Goal: Task Accomplishment & Management: Manage account settings

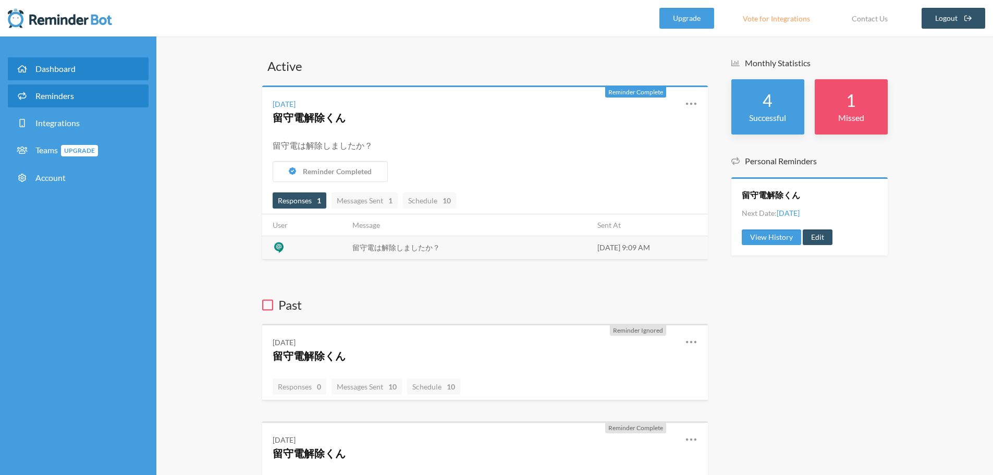
click at [50, 90] on link "Reminders" at bounding box center [78, 95] width 141 height 23
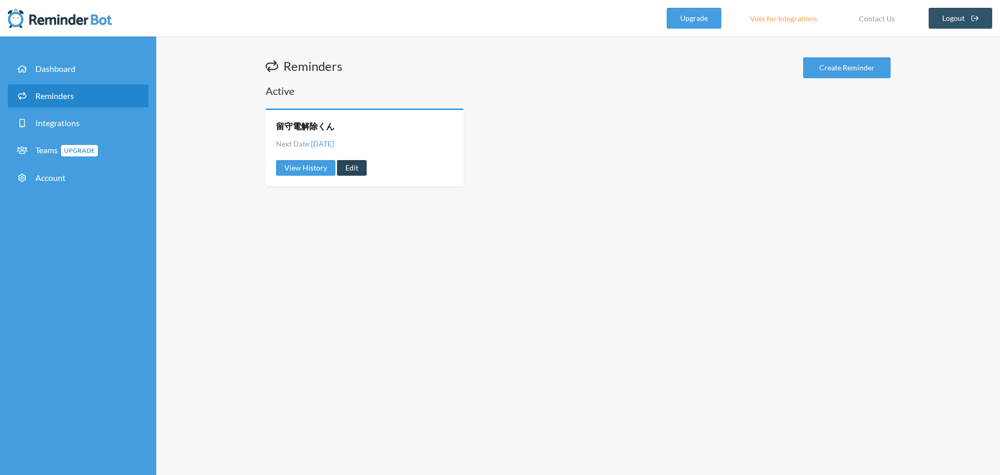
click at [349, 168] on link "Edit" at bounding box center [352, 168] width 30 height 16
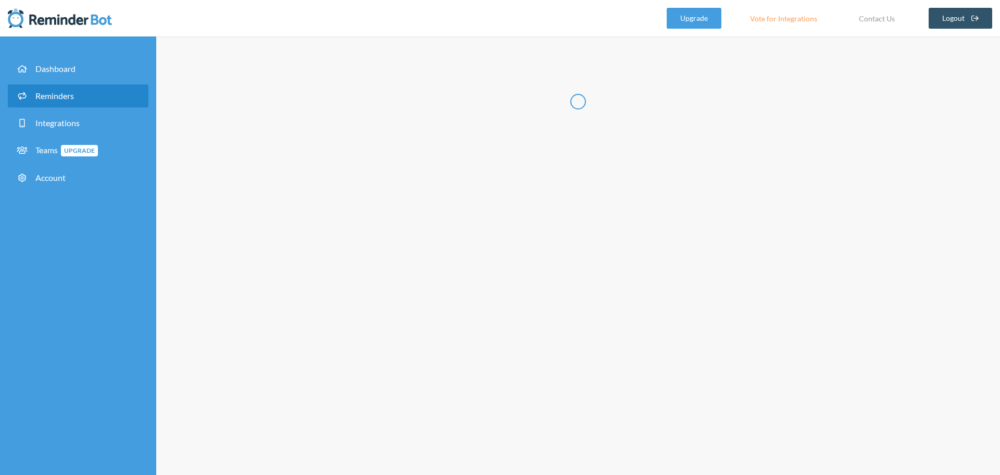
radio input "false"
radio input "true"
type input "留守電解除くん"
select select "09:00:00"
select select "spaces/AAQAdQxCQy8"
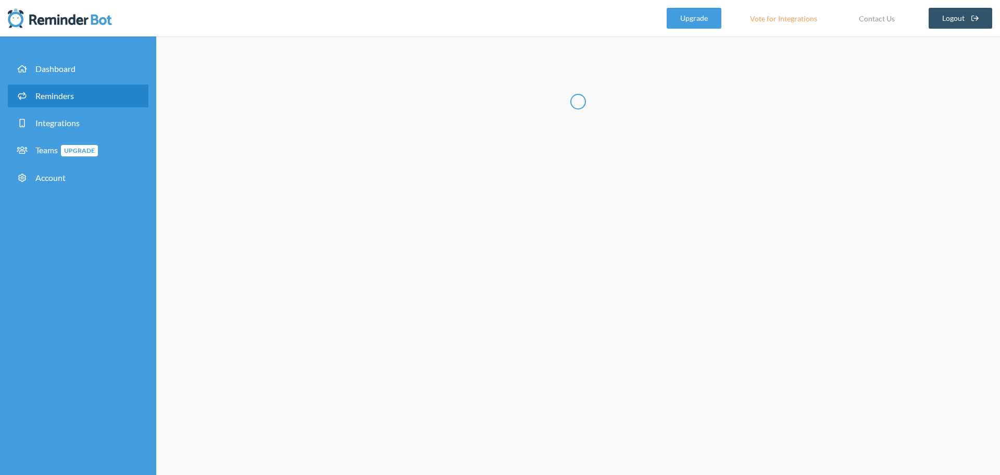
select select "09:15:00"
select select "spaces/AAQAdQxCQy8"
select select "09:30:00"
select select "spaces/AAQAdQxCQy8"
select select "09:45:00"
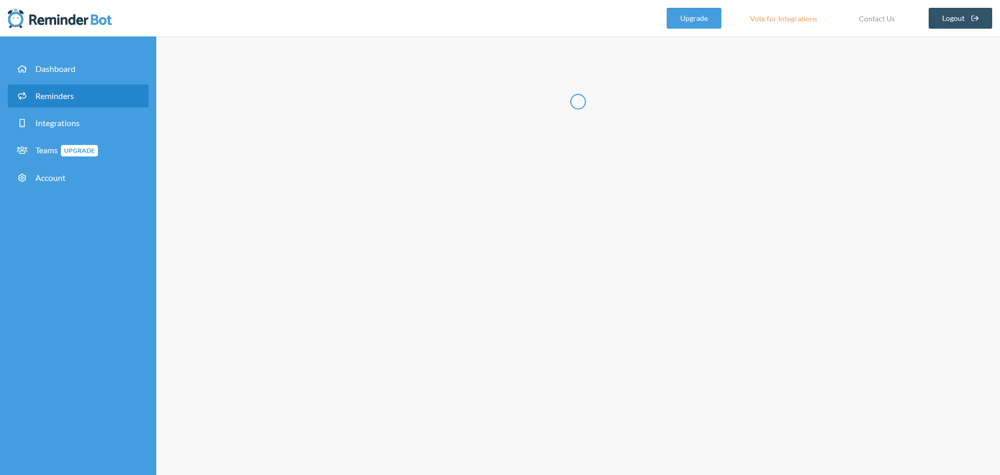
select select "spaces/AAQAdQxCQy8"
select select "10:00:00"
select select "spaces/AAQAdQxCQy8"
select select "12:00:00"
select select "spaces/AAQAdQxCQy8"
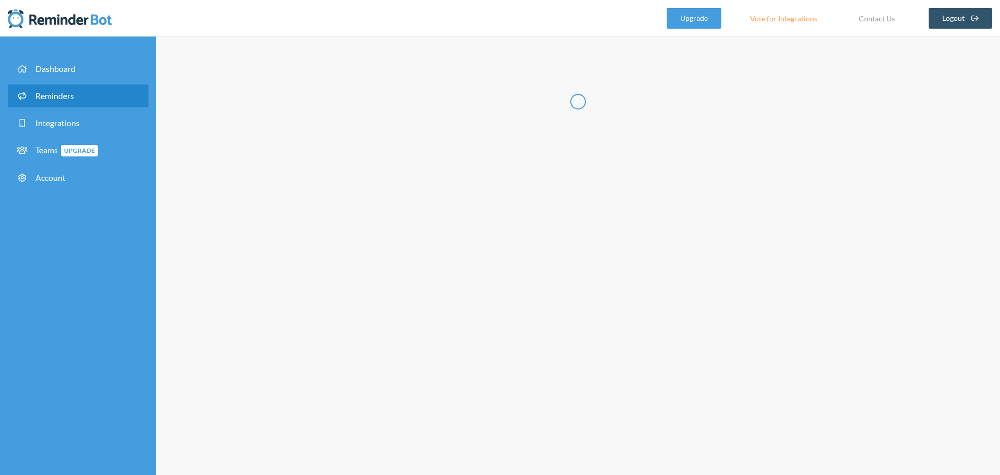
select select "13:00:00"
select select "spaces/AAQAdQxCQy8"
select select "14:30:00"
select select "spaces/AAQAdQxCQy8"
select select "16:30:00"
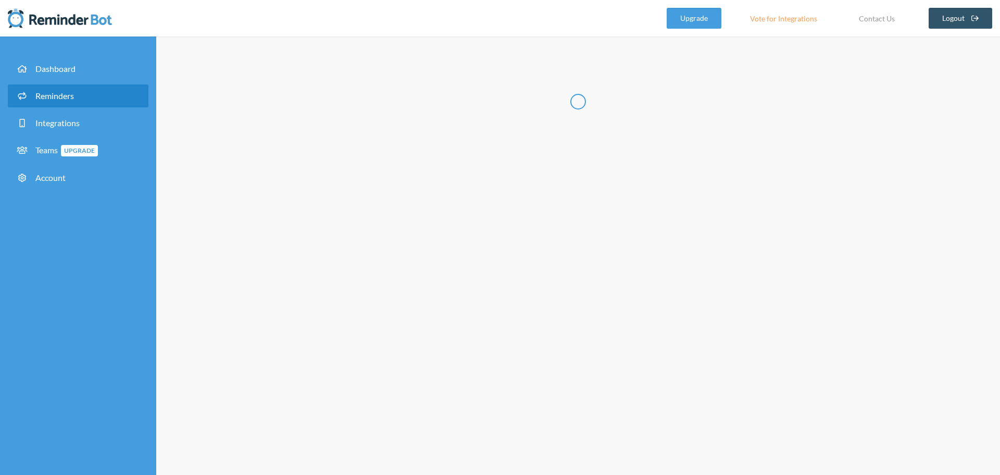
select select "spaces/AAQAdQxCQy8"
select select "18:30:00"
select select "spaces/AAQAdQxCQy8"
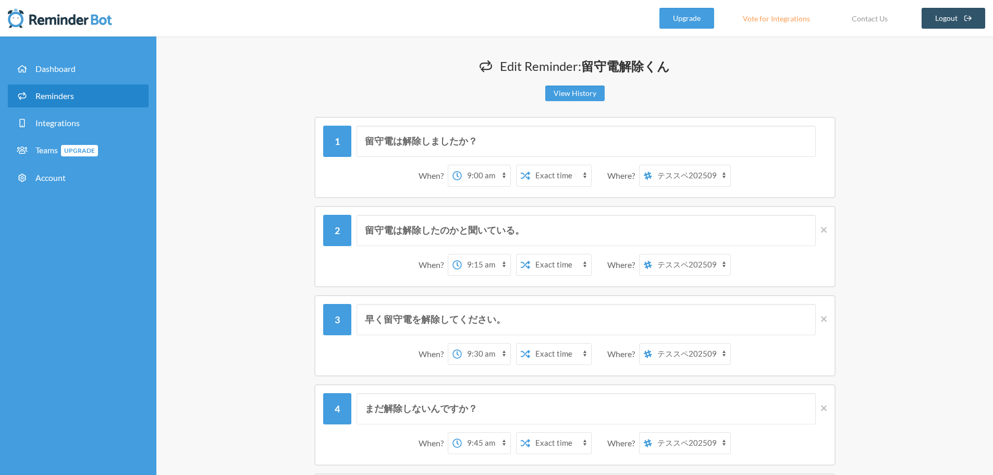
click at [478, 178] on select "12:00 am 12:15 am 12:30 am 12:45 am 1:00 am 1:15 am 1:30 am 1:45 am 2:00 am 2:1…" at bounding box center [486, 175] width 48 height 21
select select "08:45:00"
click at [462, 165] on select "12:00 am 12:15 am 12:30 am 12:45 am 1:00 am 1:15 am 1:30 am 1:45 am 2:00 am 2:1…" at bounding box center [486, 175] width 48 height 21
click at [502, 172] on select "12:00 am 12:15 am 12:30 am 12:45 am 1:00 am 1:15 am 1:30 am 1:45 am 2:00 am 2:1…" at bounding box center [486, 175] width 48 height 21
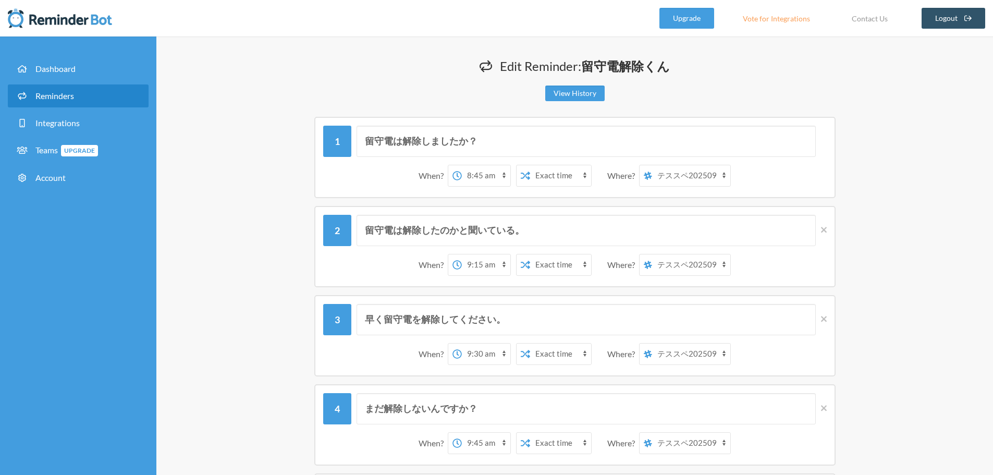
click at [502, 172] on select "12:00 am 12:15 am 12:30 am 12:45 am 1:00 am 1:15 am 1:30 am 1:45 am 2:00 am 2:1…" at bounding box center [486, 175] width 48 height 21
click at [502, 177] on select "12:00 am 12:15 am 12:30 am 12:45 am 1:00 am 1:15 am 1:30 am 1:45 am 2:00 am 2:1…" at bounding box center [486, 175] width 48 height 21
click at [495, 266] on select "12:00 am 12:15 am 12:30 am 12:45 am 1:00 am 1:15 am 1:30 am 1:45 am 2:00 am 2:1…" at bounding box center [486, 264] width 48 height 21
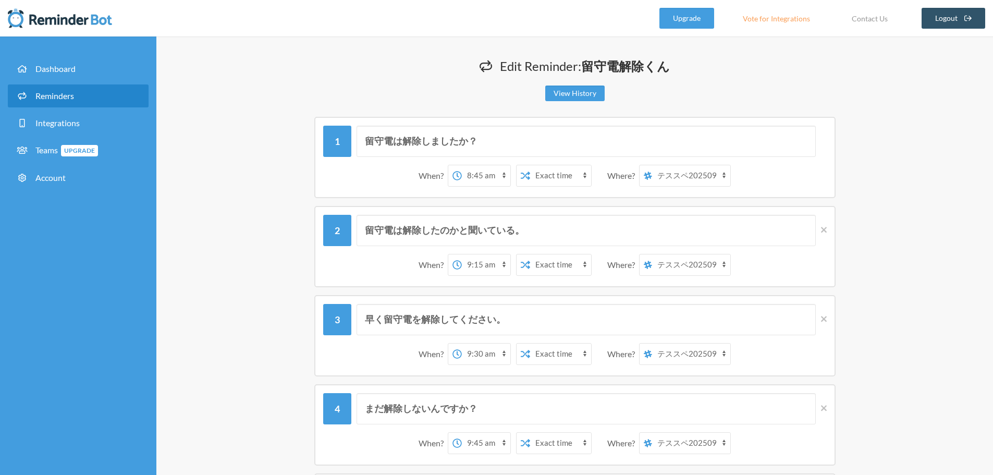
select select "09:00:00"
click at [462, 254] on select "12:00 am 12:15 am 12:30 am 12:45 am 1:00 am 1:15 am 1:30 am 1:45 am 2:00 am 2:1…" at bounding box center [486, 264] width 48 height 21
click at [487, 356] on select "12:00 am 12:15 am 12:30 am 12:45 am 1:00 am 1:15 am 1:30 am 1:45 am 2:00 am 2:1…" at bounding box center [486, 353] width 48 height 21
select select "09:15:00"
click at [462, 343] on select "12:00 am 12:15 am 12:30 am 12:45 am 1:00 am 1:15 am 1:30 am 1:45 am 2:00 am 2:1…" at bounding box center [486, 353] width 48 height 21
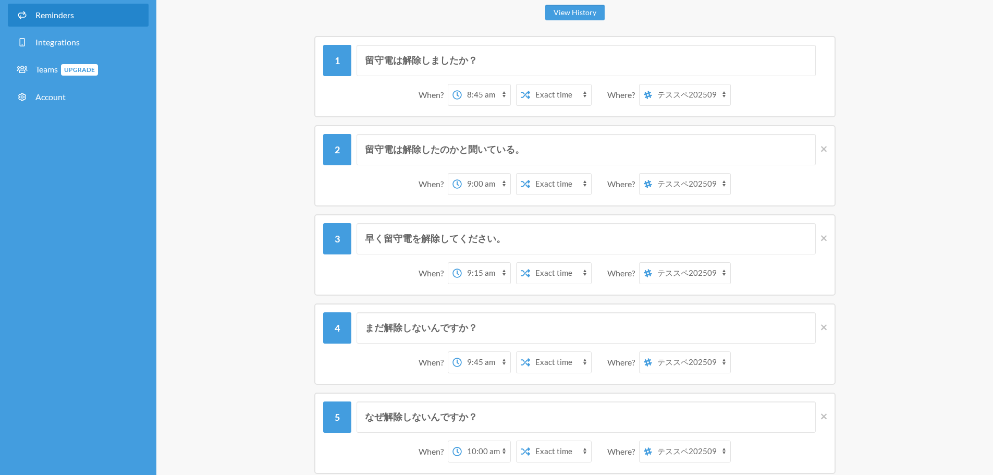
scroll to position [104, 0]
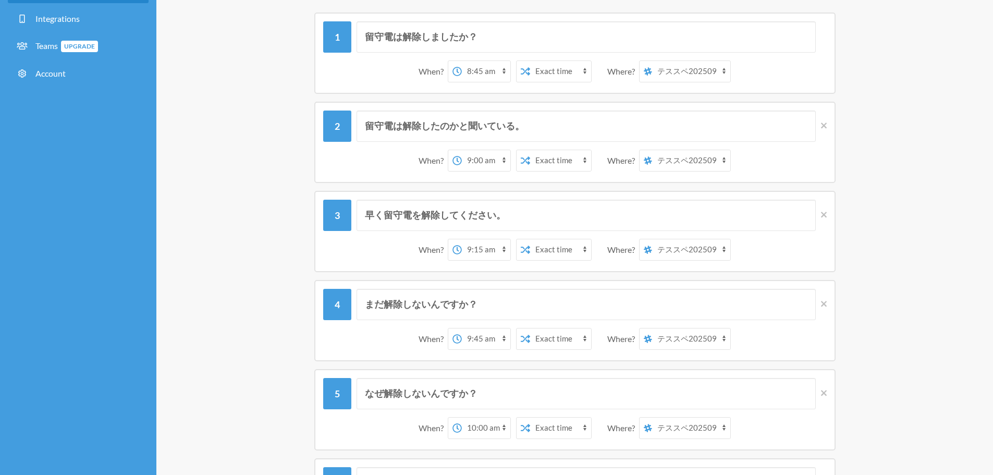
click at [480, 341] on select "12:00 am 12:15 am 12:30 am 12:45 am 1:00 am 1:15 am 1:30 am 1:45 am 2:00 am 2:1…" at bounding box center [486, 338] width 48 height 21
select select "09:30:00"
click at [462, 328] on select "12:00 am 12:15 am 12:30 am 12:45 am 1:00 am 1:15 am 1:30 am 1:45 am 2:00 am 2:1…" at bounding box center [486, 338] width 48 height 21
click at [286, 323] on div "まだ解除しないんですか？ When? 12:00 am 12:15 am 12:30 am 12:45 am 1:00 am 1:15 am 1:30 am …" at bounding box center [574, 320] width 625 height 81
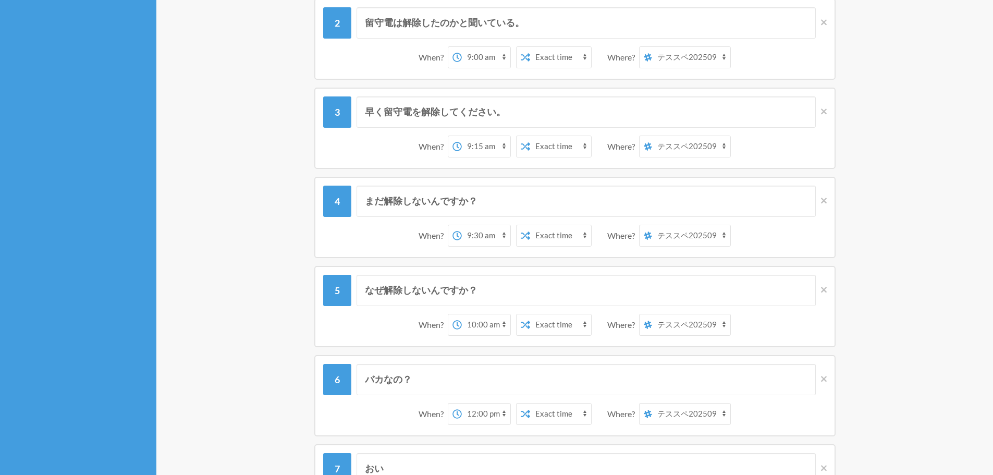
scroll to position [208, 0]
click at [292, 267] on div "なぜ解除しないんですか？ When? 12:00 am 12:15 am 12:30 am 12:45 am 1:00 am 1:15 am 1:30 am …" at bounding box center [574, 305] width 625 height 81
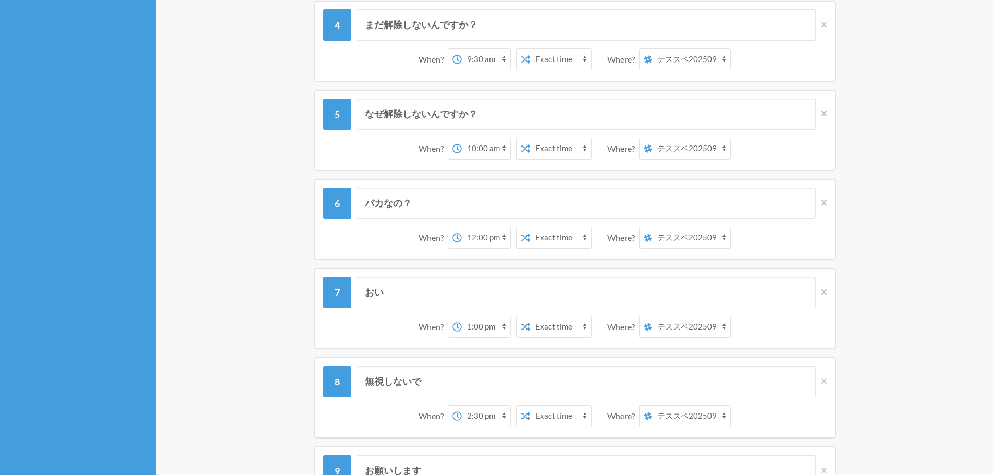
scroll to position [365, 0]
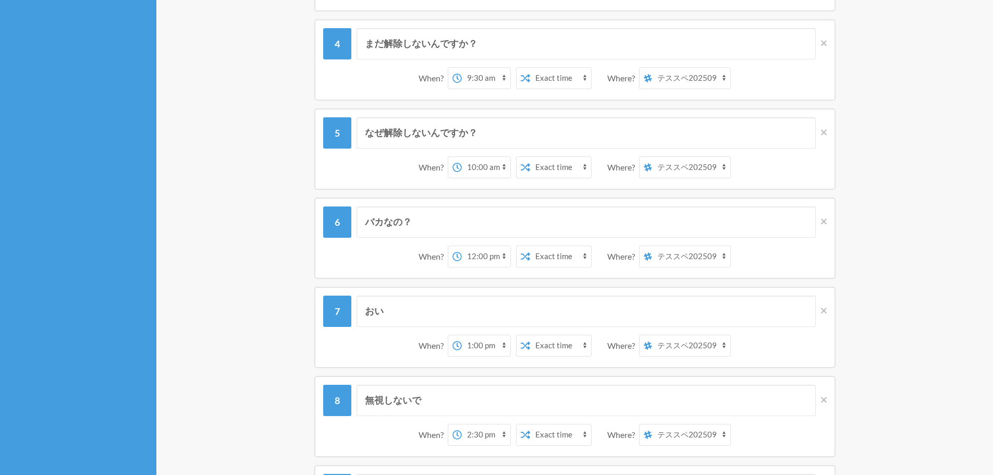
click at [484, 262] on select "12:00 am 12:15 am 12:30 am 12:45 am 1:00 am 1:15 am 1:30 am 1:45 am 2:00 am 2:1…" at bounding box center [486, 256] width 48 height 21
select select "11:00:00"
click at [462, 246] on select "12:00 am 12:15 am 12:30 am 12:45 am 1:00 am 1:15 am 1:30 am 1:45 am 2:00 am 2:1…" at bounding box center [486, 256] width 48 height 21
drag, startPoint x: 439, startPoint y: 229, endPoint x: 313, endPoint y: 229, distance: 126.1
click at [313, 229] on div "バカなの？ When? 12:00 am 12:15 am 12:30 am 12:45 am 1:00 am 1:15 am 1:30 am 1:45 am…" at bounding box center [574, 237] width 625 height 81
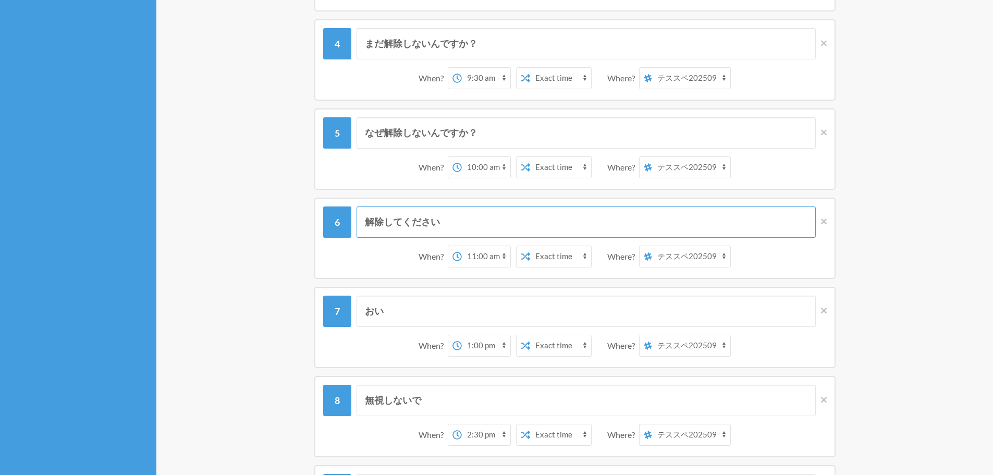
type input "解除してください"
drag, startPoint x: 395, startPoint y: 316, endPoint x: 339, endPoint y: 327, distance: 57.4
click at [339, 326] on div "おい" at bounding box center [574, 310] width 503 height 31
type input "ねえ"
click at [267, 398] on div "無視しないで When? 12:00 am 12:15 am 12:30 am 12:45 am 1:00 am 1:15 am 1:30 am 1:45 a…" at bounding box center [574, 416] width 625 height 81
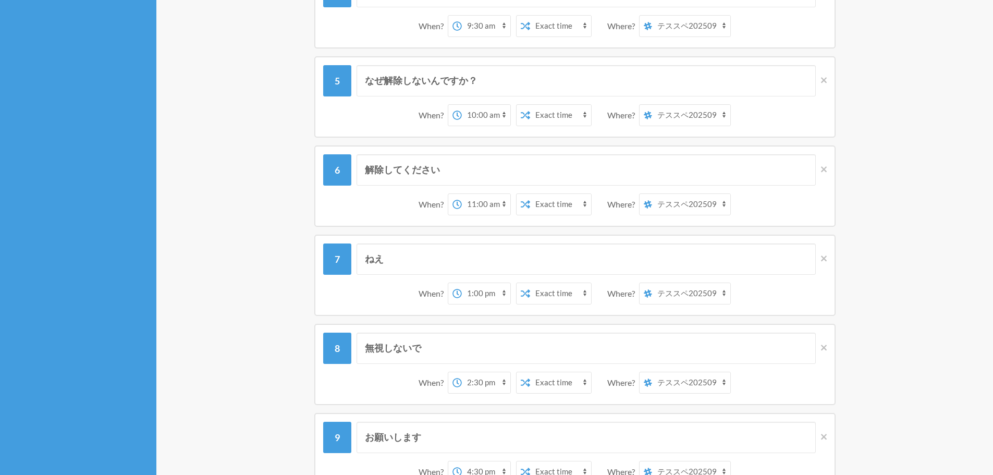
scroll to position [469, 0]
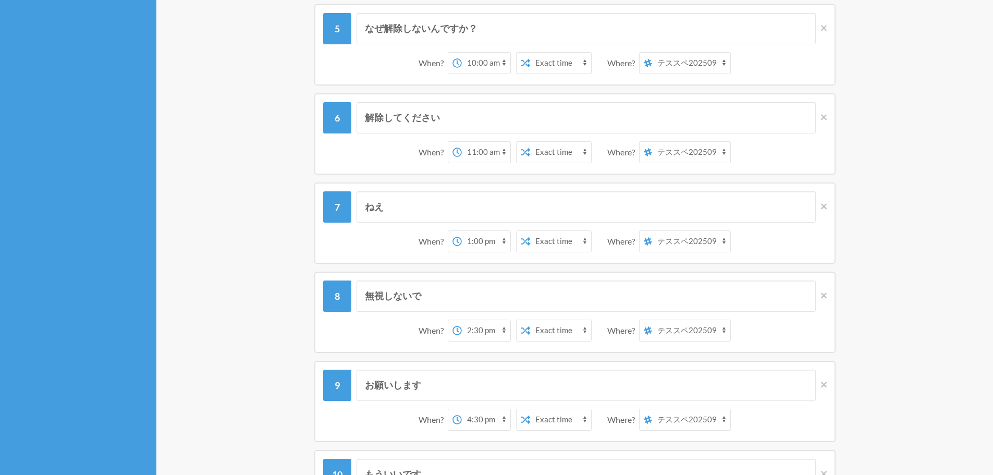
click at [485, 241] on select "12:00 am 12:15 am 12:30 am 12:45 am 1:00 am 1:15 am 1:30 am 1:45 am 2:00 am 2:1…" at bounding box center [486, 241] width 48 height 21
click at [462, 231] on select "12:00 am 12:15 am 12:30 am 12:45 am 1:00 am 1:15 am 1:30 am 1:45 am 2:00 am 2:1…" at bounding box center [486, 241] width 48 height 21
click at [482, 243] on select "12:00 am 12:15 am 12:30 am 12:45 am 1:00 am 1:15 am 1:30 am 1:45 am 2:00 am 2:1…" at bounding box center [486, 241] width 48 height 21
select select "12:30:00"
click at [462, 231] on select "12:00 am 12:15 am 12:30 am 12:45 am 1:00 am 1:15 am 1:30 am 1:45 am 2:00 am 2:1…" at bounding box center [486, 241] width 48 height 21
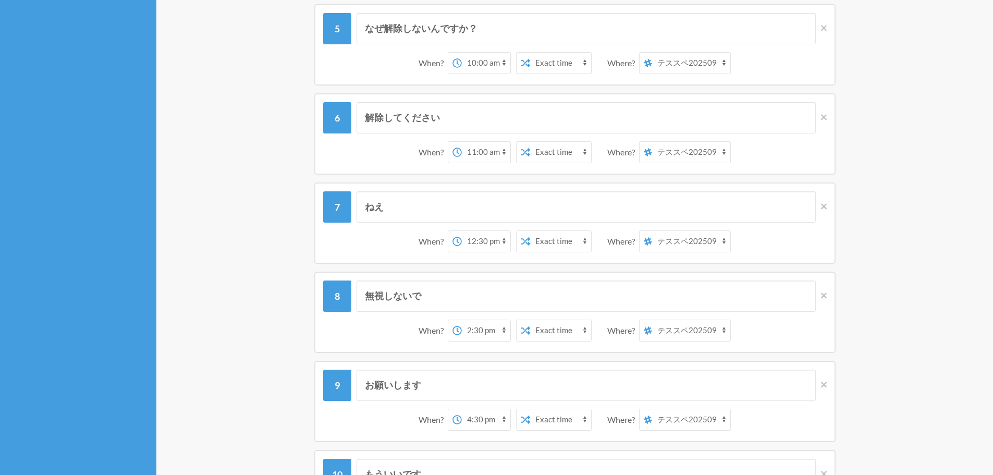
click at [279, 280] on div "無視しないで When? 12:00 am 12:15 am 12:30 am 12:45 am 1:00 am 1:15 am 1:30 am 1:45 a…" at bounding box center [574, 311] width 625 height 81
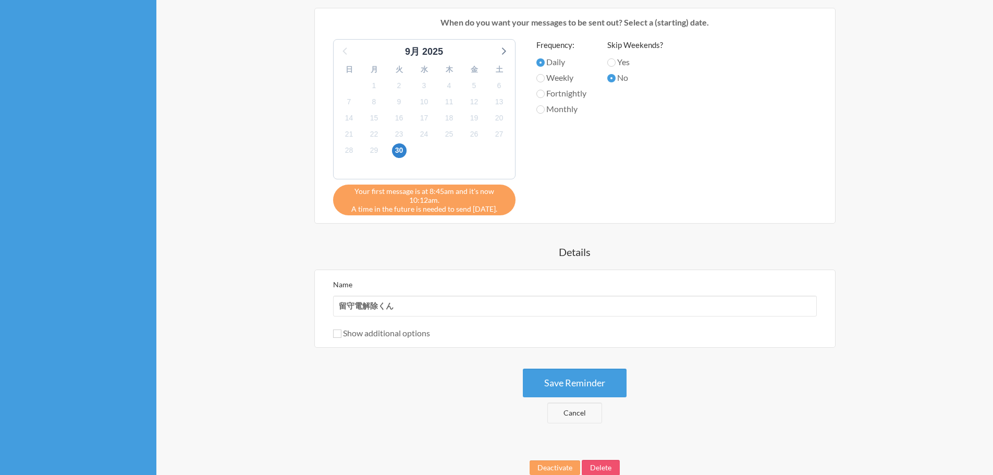
scroll to position [1208, 0]
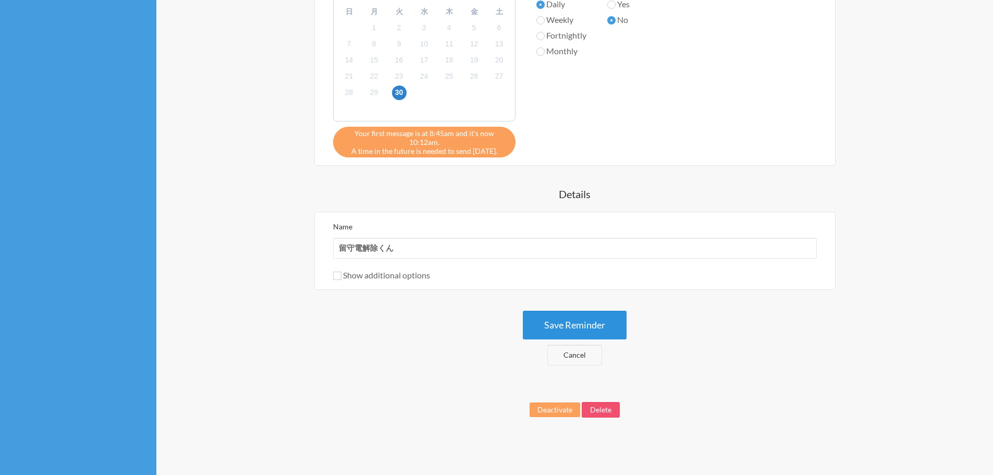
click at [582, 316] on button "Save Reminder" at bounding box center [575, 325] width 104 height 29
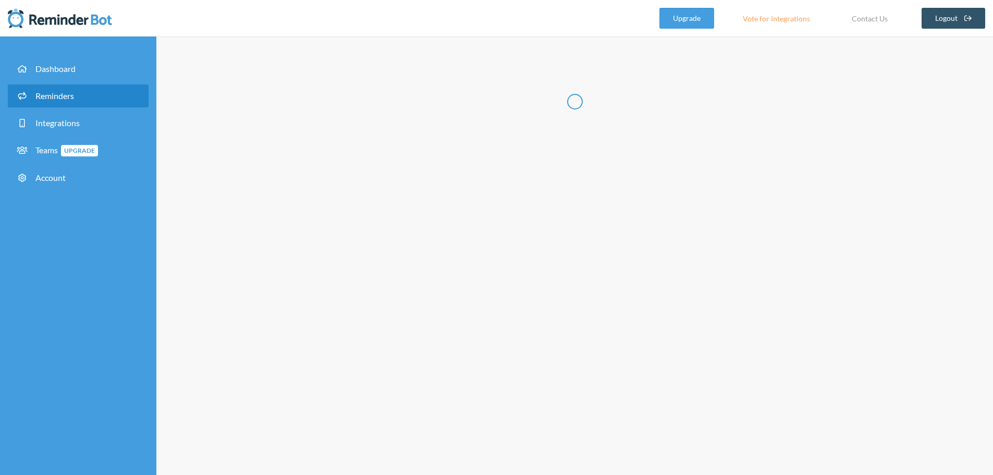
scroll to position [0, 0]
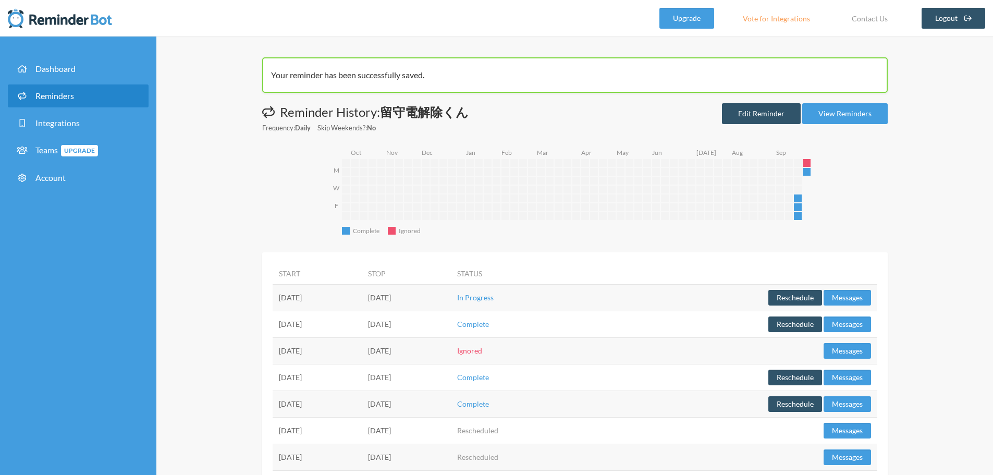
click at [42, 18] on img at bounding box center [60, 18] width 104 height 21
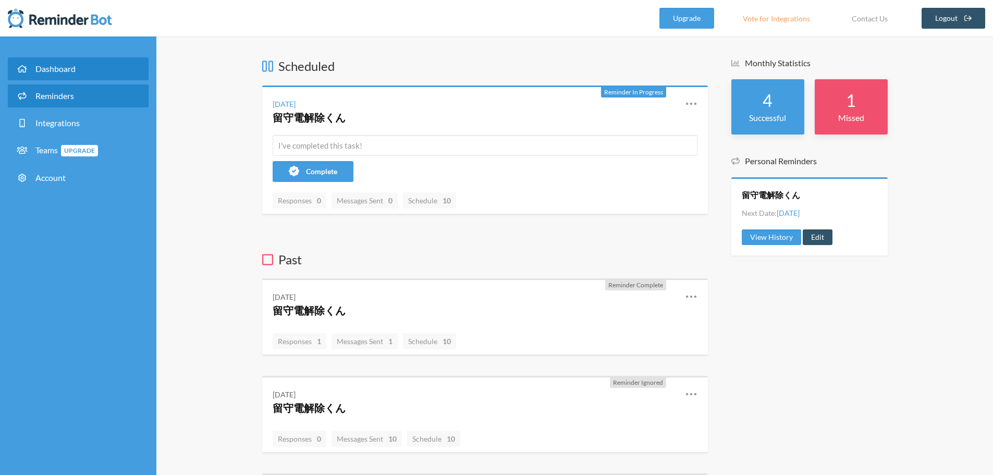
click at [70, 101] on link "Reminders" at bounding box center [78, 95] width 141 height 23
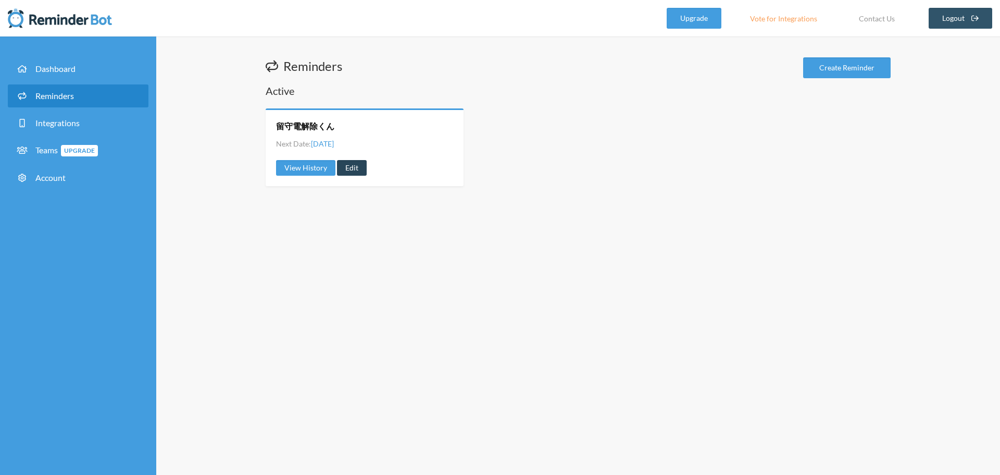
click at [345, 167] on link "Edit" at bounding box center [352, 168] width 30 height 16
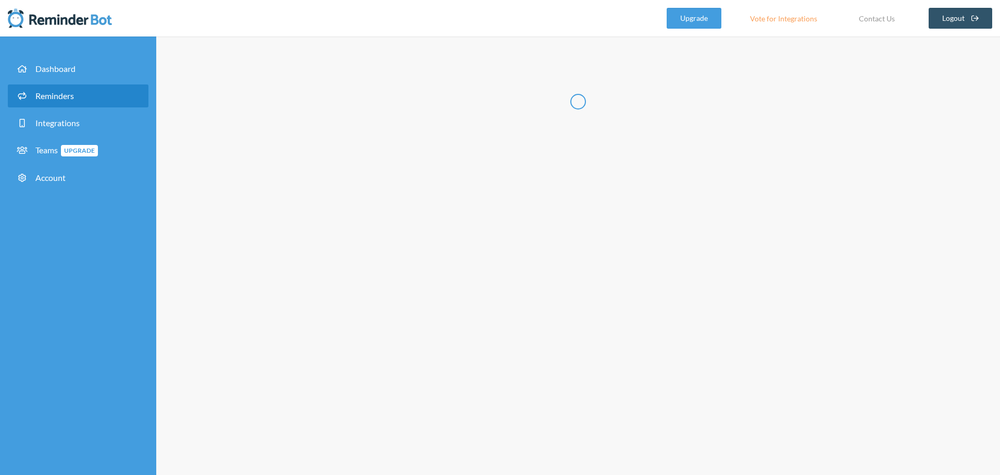
radio input "false"
radio input "true"
type input "留守電解除くん"
select select "08:45:00"
select select "spaces/AAQAdQxCQy8"
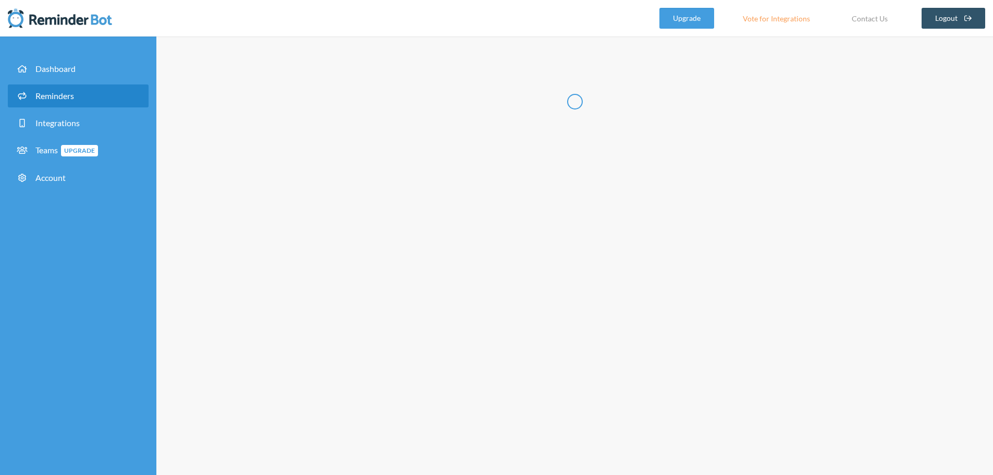
select select "09:00:00"
select select "spaces/AAQAdQxCQy8"
select select "09:15:00"
select select "spaces/AAQAdQxCQy8"
select select "09:30:00"
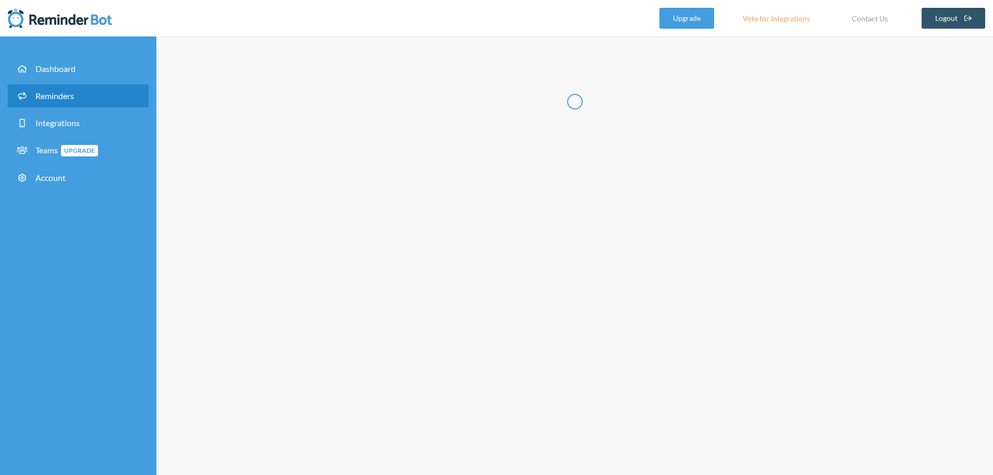
select select "spaces/AAQAdQxCQy8"
select select "10:00:00"
select select "spaces/AAQAdQxCQy8"
select select "11:00:00"
select select "spaces/AAQAdQxCQy8"
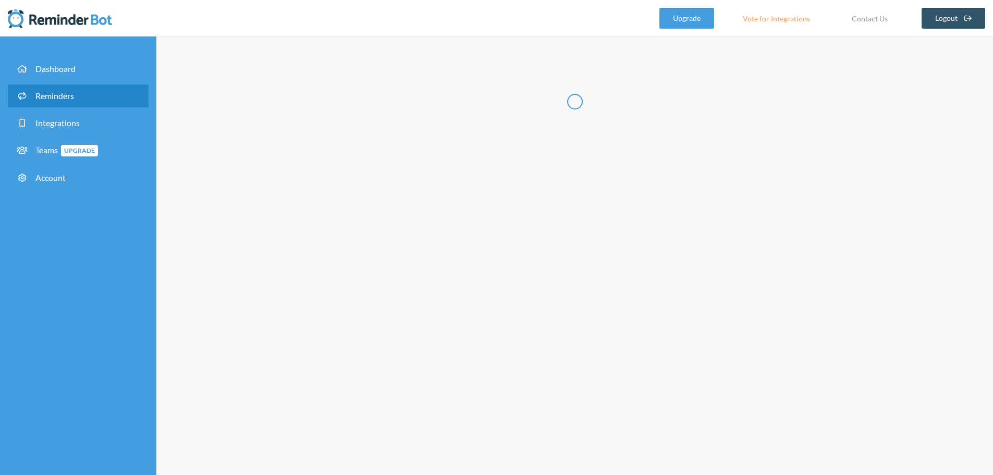
select select "12:30:00"
select select "spaces/AAQAdQxCQy8"
select select "14:30:00"
select select "spaces/AAQAdQxCQy8"
select select "16:30:00"
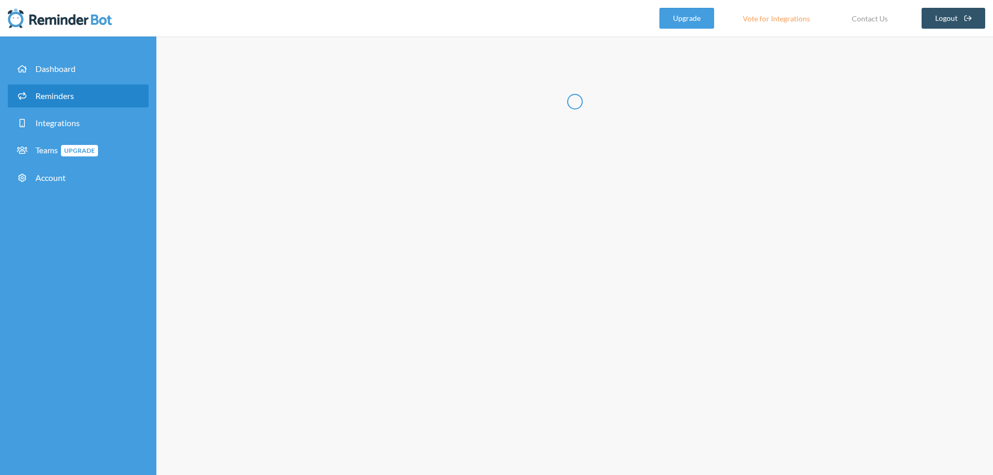
select select "spaces/AAQAdQxCQy8"
select select "18:30:00"
select select "spaces/AAQAdQxCQy8"
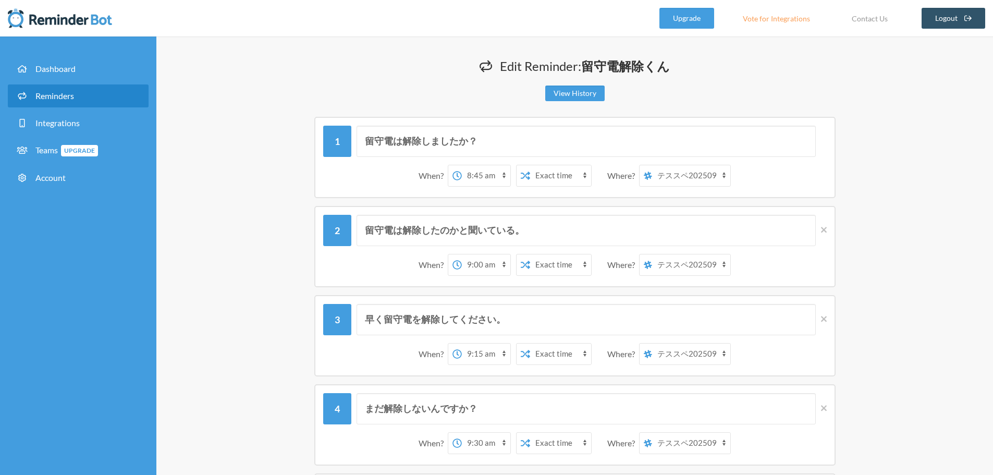
click at [685, 181] on select "[PERSON_NAME] テススペ202509 マイスペース" at bounding box center [691, 175] width 78 height 21
click at [877, 197] on div "留守電は解除しましたか？ When? 12:00 am 12:15 am 12:30 am 12:45 am 1:00 am 1:15 am 1:30 am …" at bounding box center [574, 157] width 625 height 81
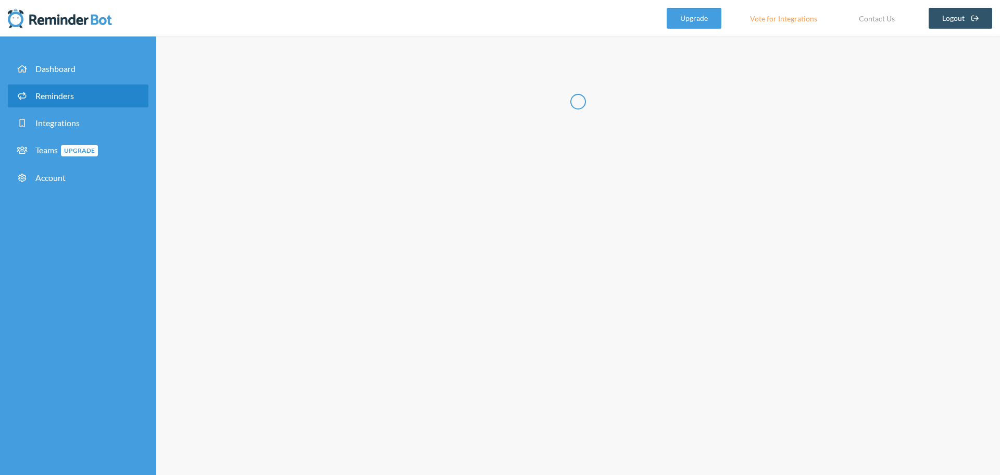
radio input "false"
radio input "true"
type input "留守電解除くん"
select select "08:45:00"
select select "spaces/AAQAdQxCQy8"
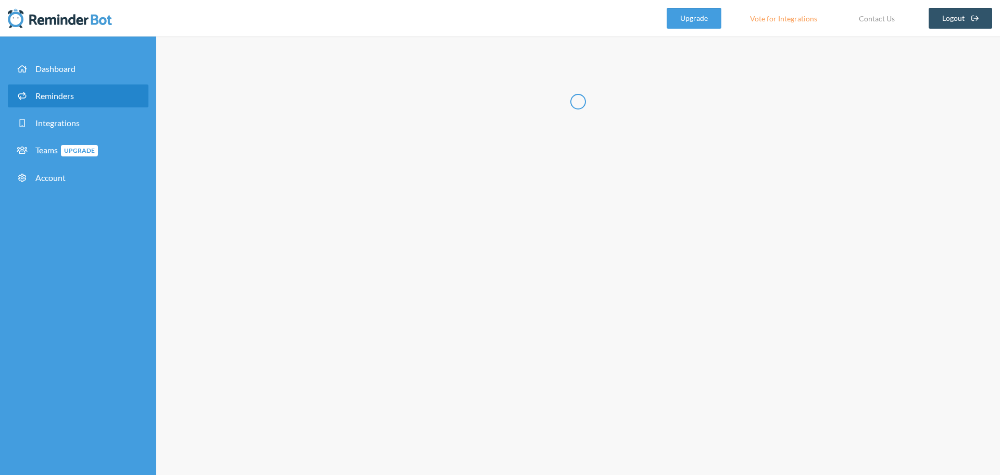
select select "09:00:00"
select select "spaces/AAQAdQxCQy8"
select select "09:15:00"
select select "spaces/AAQAdQxCQy8"
select select "09:30:00"
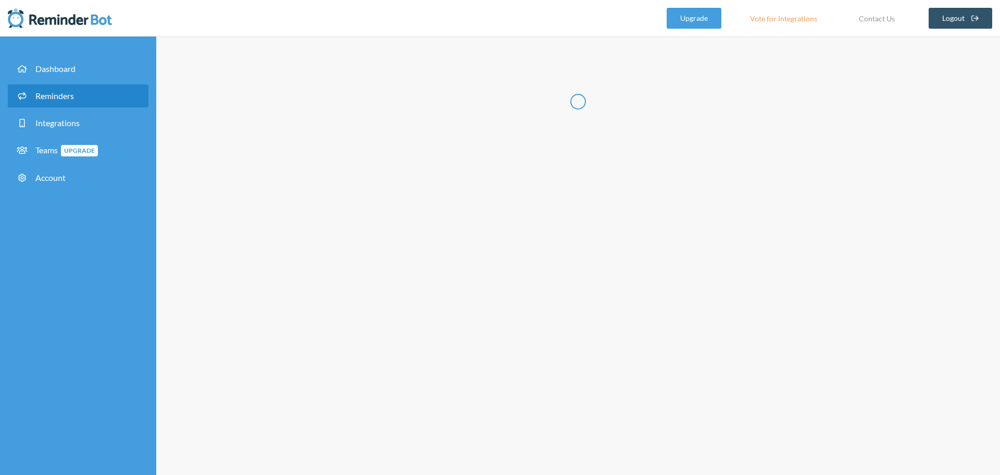
select select "spaces/AAQAdQxCQy8"
select select "10:00:00"
select select "spaces/AAQAdQxCQy8"
select select "11:00:00"
select select "spaces/AAQAdQxCQy8"
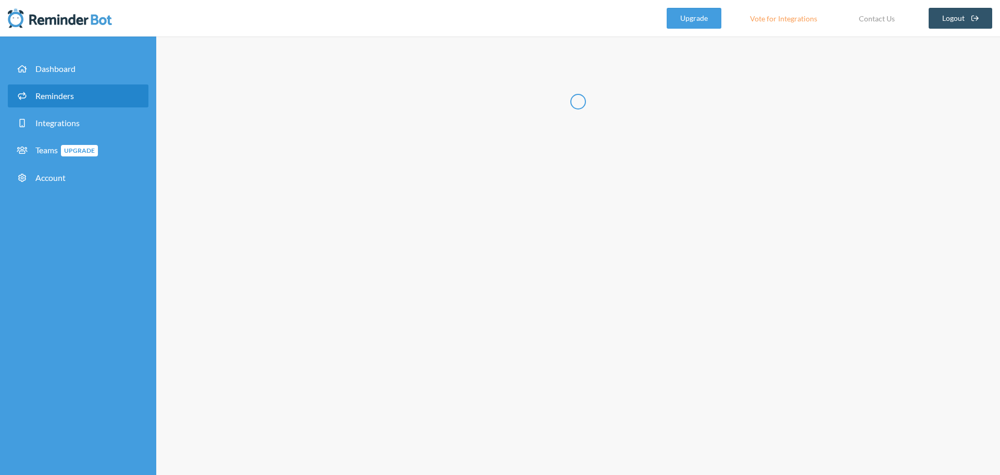
select select "12:30:00"
select select "spaces/AAQAdQxCQy8"
select select "14:30:00"
select select "spaces/AAQAdQxCQy8"
select select "16:30:00"
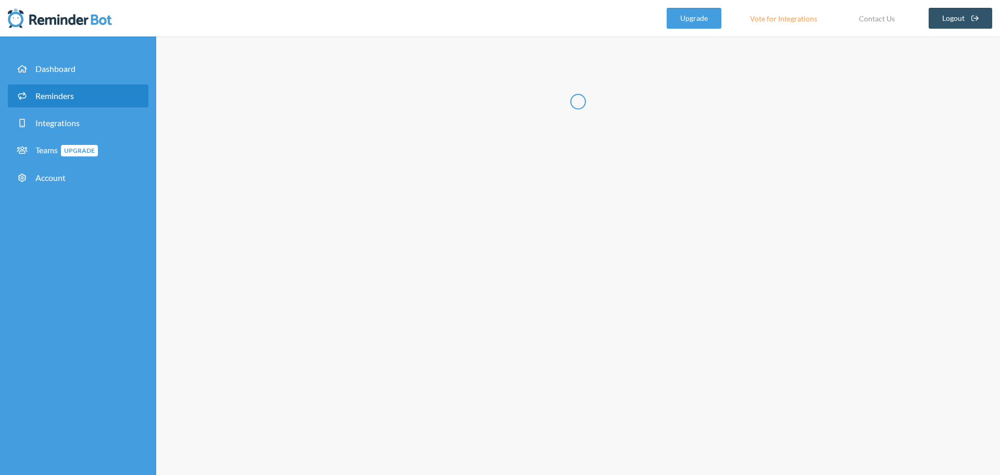
select select "spaces/AAQAdQxCQy8"
select select "18:30:00"
select select "spaces/AAQAdQxCQy8"
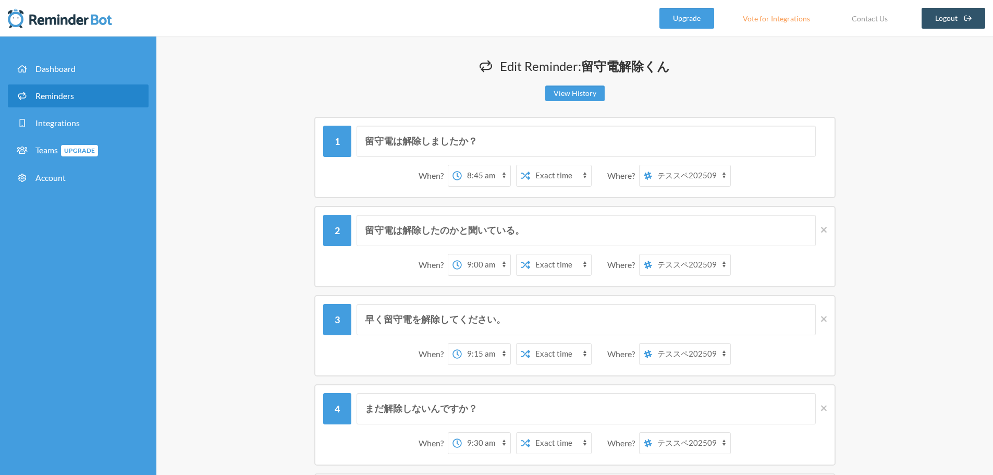
click at [47, 93] on span "Reminders" at bounding box center [54, 96] width 39 height 10
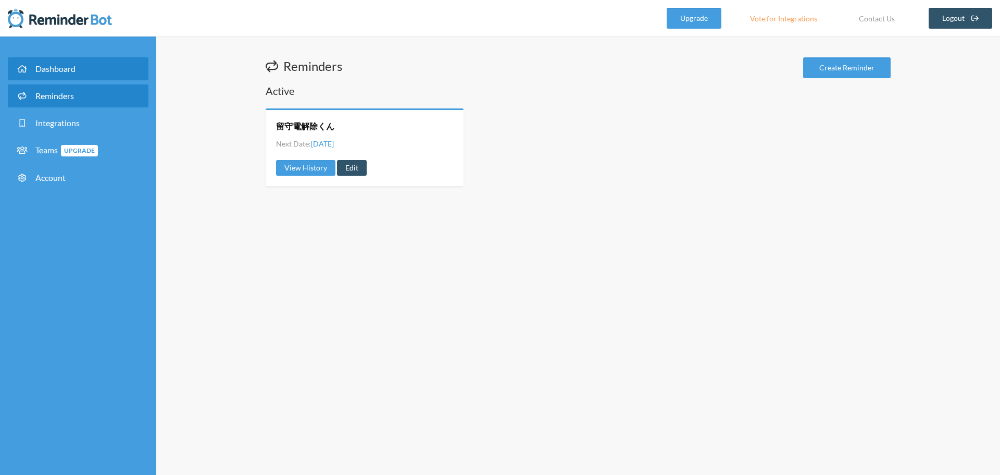
click at [53, 75] on link "Dashboard" at bounding box center [78, 68] width 141 height 23
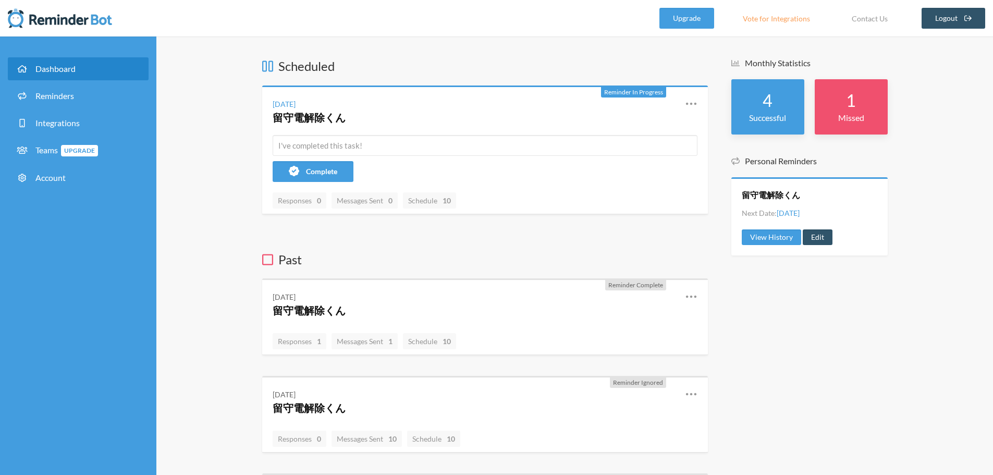
click at [270, 261] on icon at bounding box center [267, 259] width 11 height 13
click at [309, 259] on h3 "Past" at bounding box center [484, 260] width 445 height 18
click at [937, 21] on link "Logout" at bounding box center [953, 18] width 64 height 21
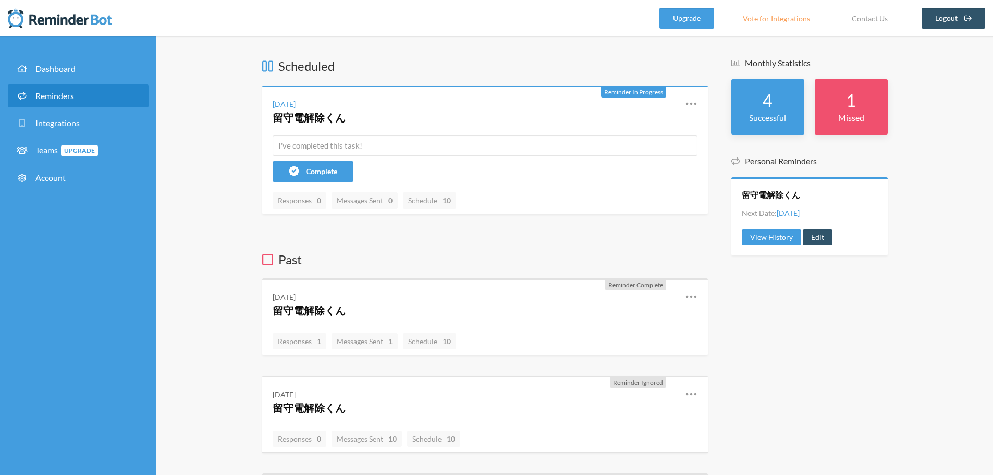
click at [50, 94] on span "Reminders" at bounding box center [54, 96] width 39 height 10
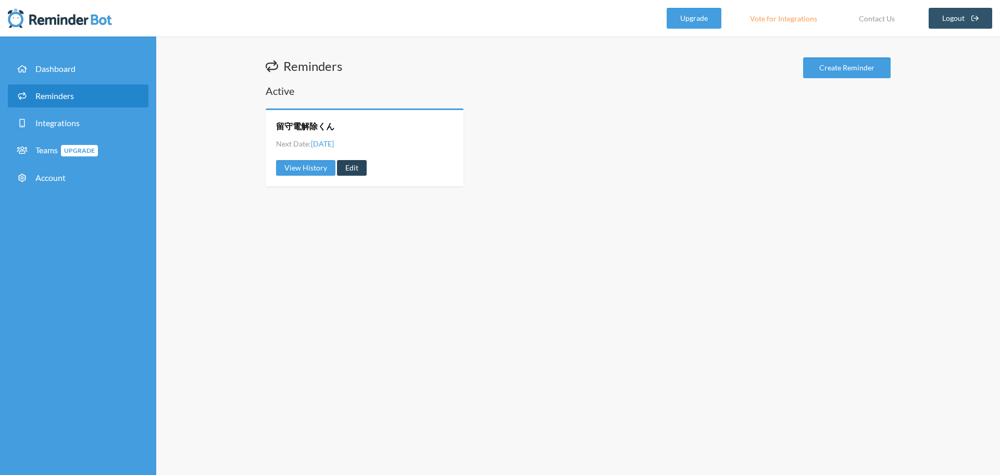
click at [357, 170] on link "Edit" at bounding box center [352, 168] width 30 height 16
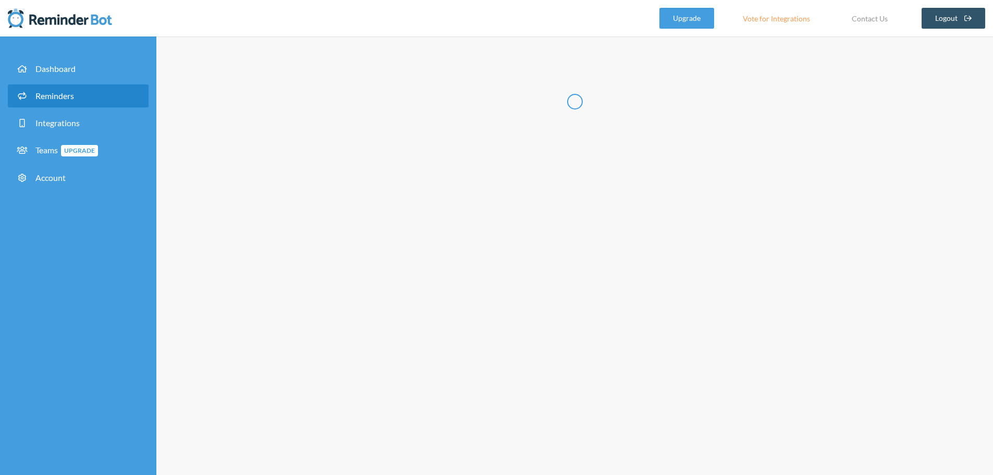
radio input "false"
radio input "true"
type input "留守電解除くん"
select select "08:45:00"
select select "spaces/AAQAdQxCQy8"
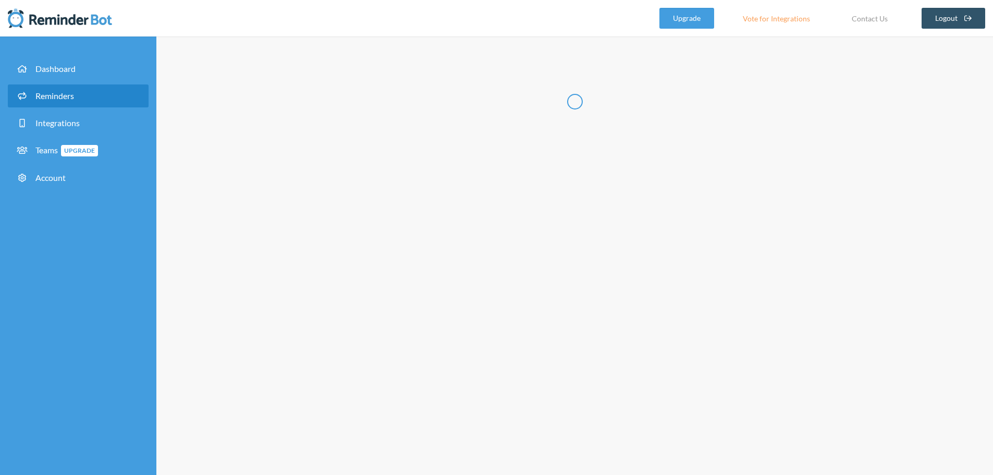
select select "09:00:00"
select select "spaces/AAQAdQxCQy8"
select select "09:15:00"
select select "spaces/AAQAdQxCQy8"
select select "09:30:00"
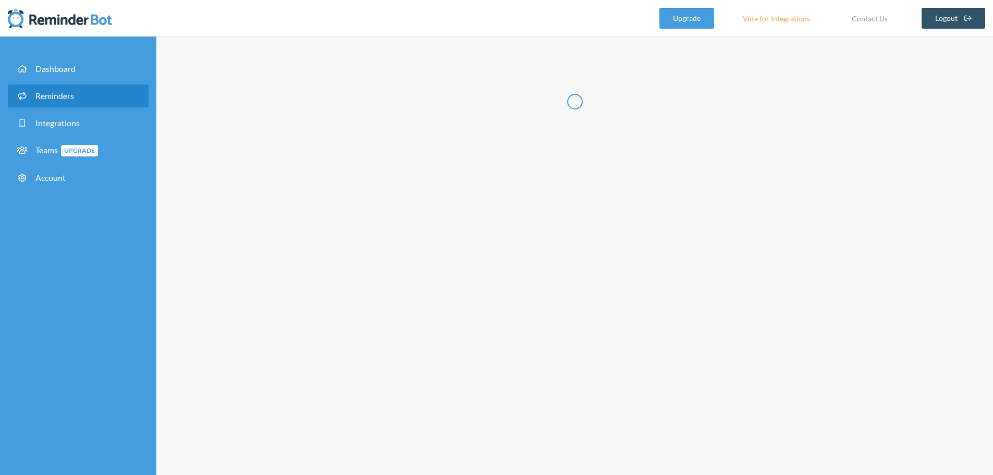
select select "spaces/AAQAdQxCQy8"
select select "10:00:00"
select select "spaces/AAQAdQxCQy8"
select select "11:00:00"
select select "spaces/AAQAdQxCQy8"
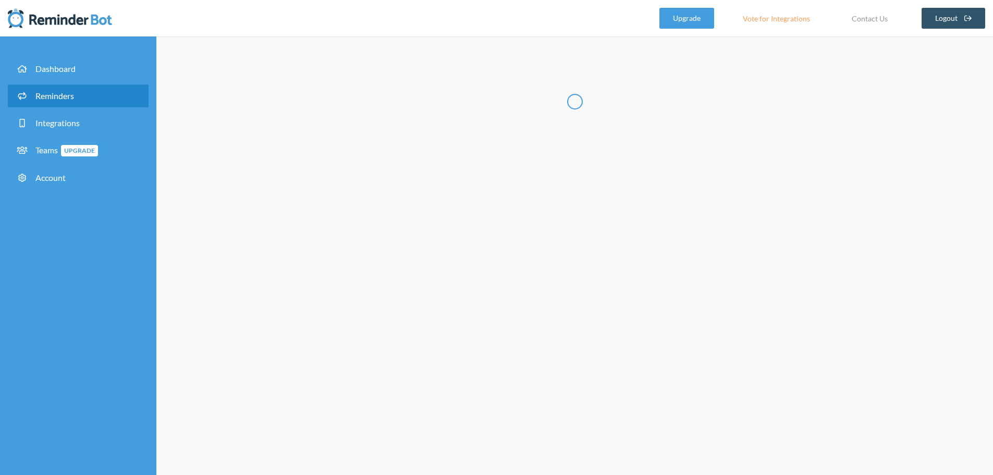
select select "12:30:00"
select select "spaces/AAQAdQxCQy8"
select select "14:30:00"
select select "spaces/AAQAdQxCQy8"
select select "16:30:00"
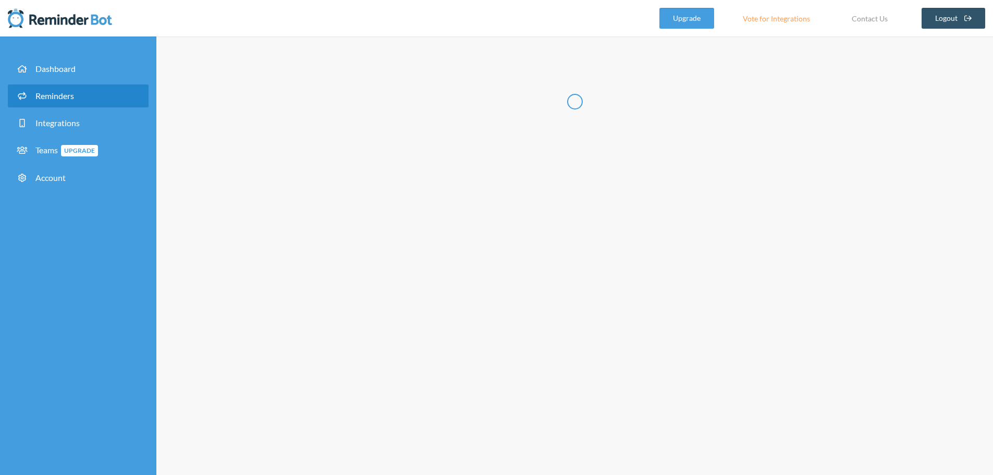
select select "spaces/AAQAdQxCQy8"
select select "18:30:00"
select select "spaces/AAQAdQxCQy8"
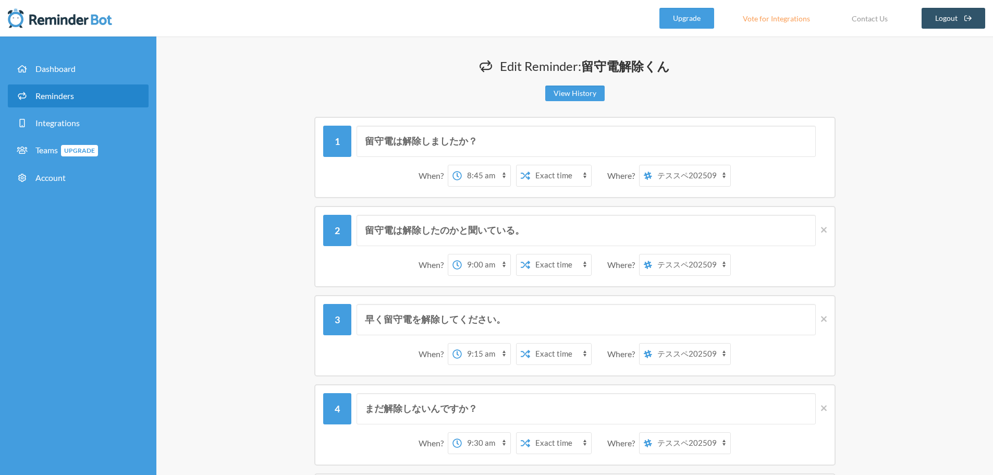
click at [696, 174] on select "[PERSON_NAME] テススペ202509 マイスペース" at bounding box center [691, 175] width 78 height 21
click at [56, 21] on img at bounding box center [60, 18] width 104 height 21
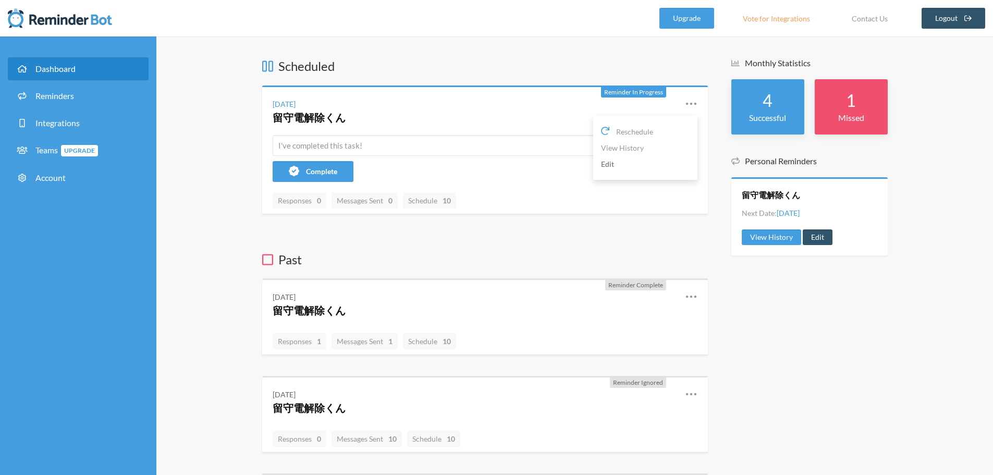
click at [603, 165] on link "Edit" at bounding box center [645, 164] width 89 height 16
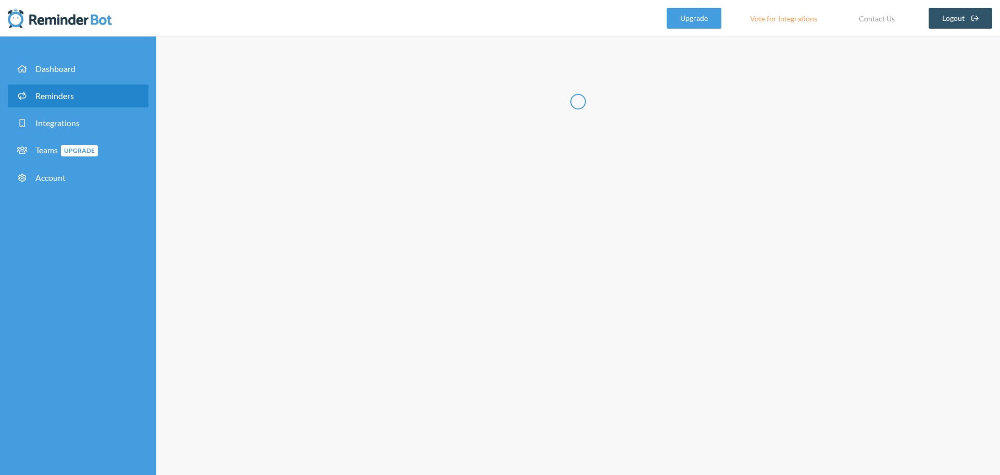
radio input "false"
radio input "true"
type input "留守電解除くん"
select select "08:45:00"
select select "spaces/AAQAdQxCQy8"
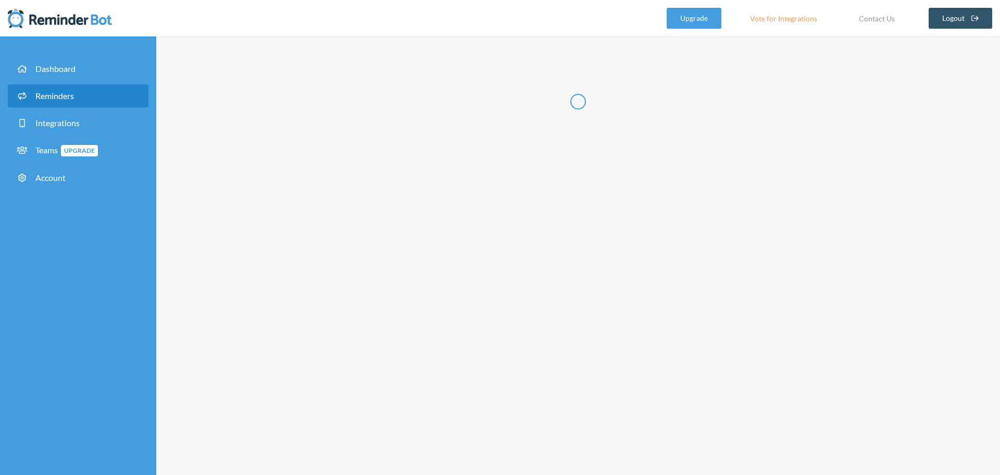
select select "09:00:00"
select select "spaces/AAQAdQxCQy8"
select select "09:15:00"
select select "spaces/AAQAdQxCQy8"
select select "09:30:00"
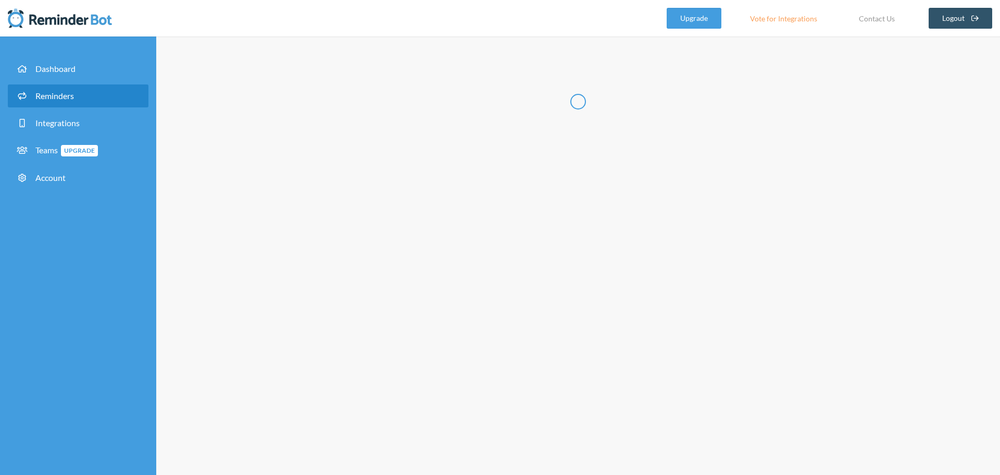
select select "spaces/AAQAdQxCQy8"
select select "10:00:00"
select select "spaces/AAQAdQxCQy8"
select select "11:00:00"
select select "spaces/AAQAdQxCQy8"
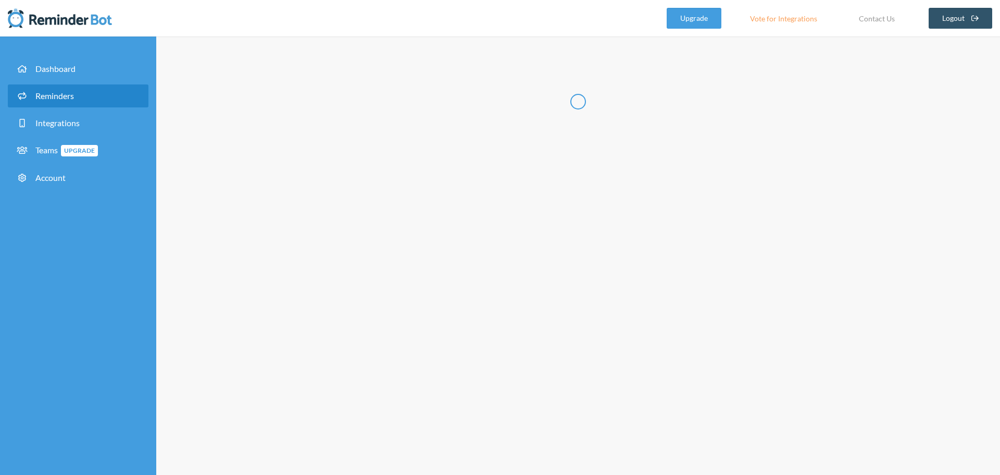
select select "12:30:00"
select select "spaces/AAQAdQxCQy8"
select select "14:30:00"
select select "spaces/AAQAdQxCQy8"
select select "16:30:00"
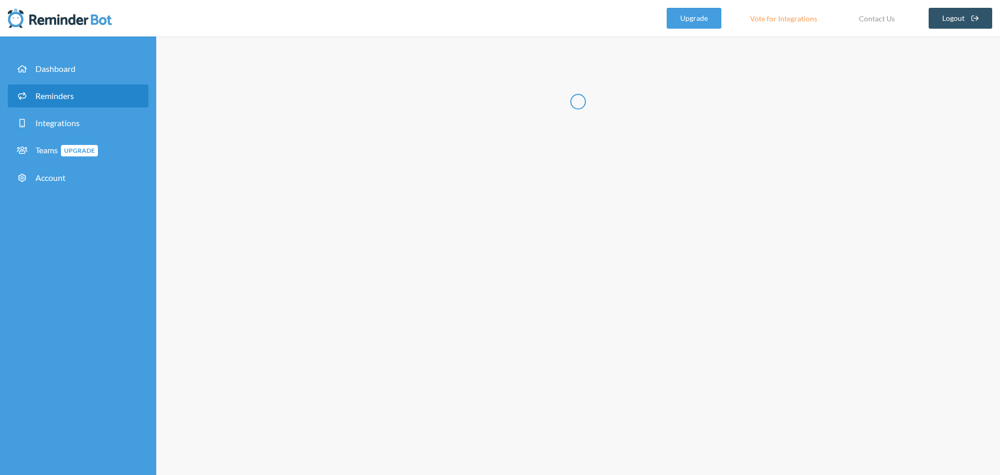
select select "spaces/AAQAdQxCQy8"
select select "18:30:00"
select select "spaces/AAQAdQxCQy8"
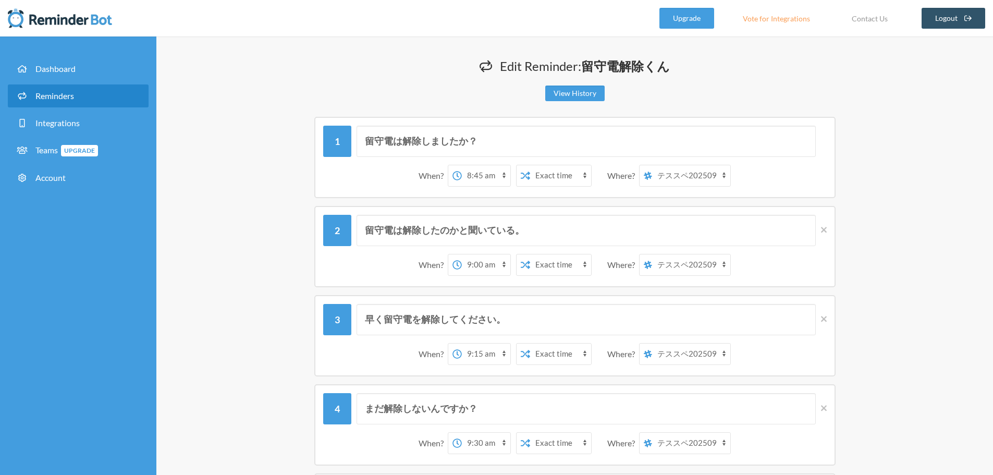
click at [704, 180] on select "横山克久 テススペ202509 マイスペース" at bounding box center [691, 175] width 78 height 21
click at [652, 165] on select "横山克久 テススペ202509 マイスペース" at bounding box center [691, 175] width 78 height 21
click at [703, 177] on select "横山克久 テススペ202509 マイスペース" at bounding box center [691, 175] width 78 height 21
select select "spaces/AAQAdQxCQy8"
click at [652, 165] on select "[PERSON_NAME] テススペ202509 マイスペース" at bounding box center [691, 175] width 78 height 21
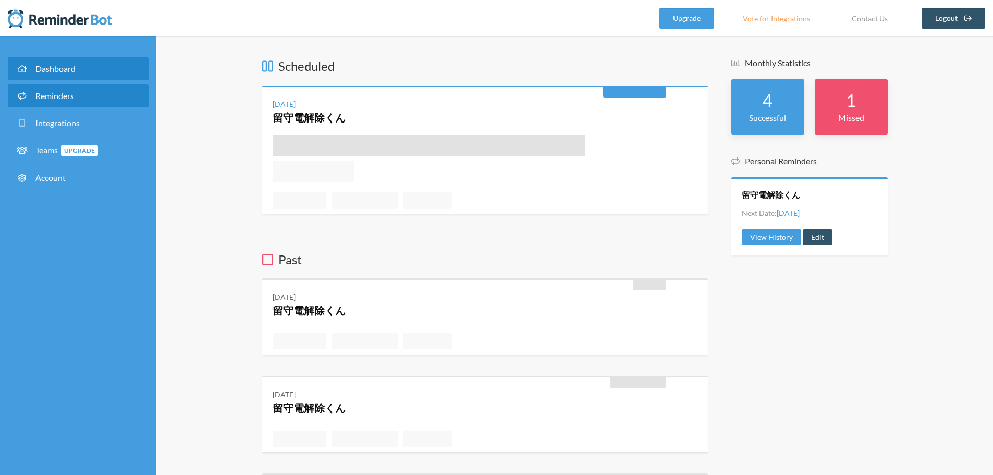
click at [51, 95] on span "Reminders" at bounding box center [54, 96] width 39 height 10
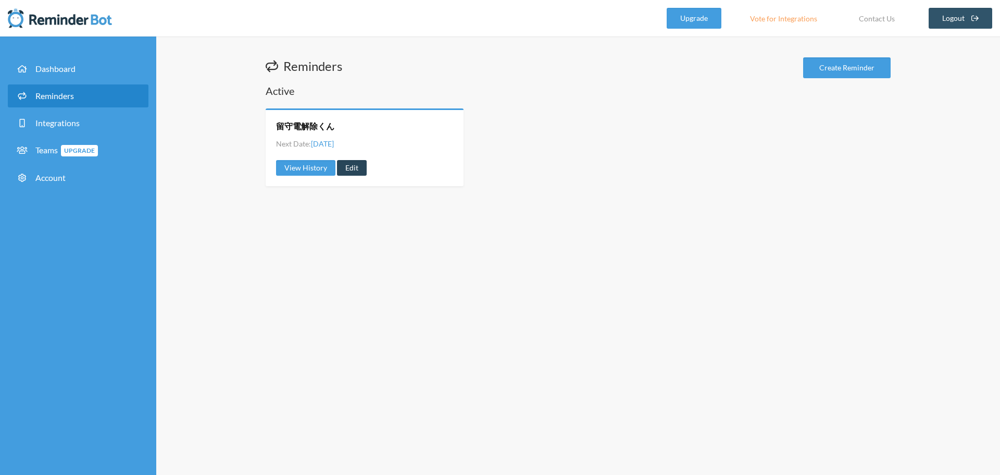
click at [356, 168] on link "Edit" at bounding box center [352, 168] width 30 height 16
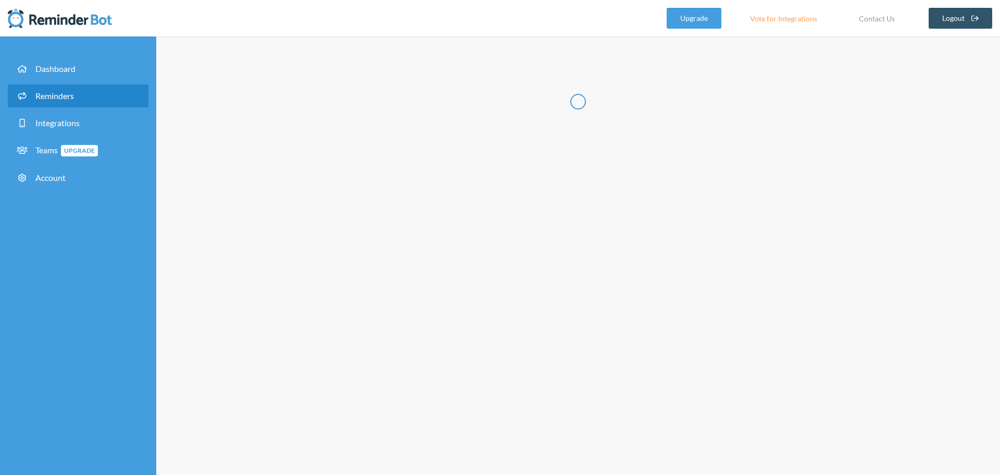
radio input "false"
radio input "true"
type input "留守電解除くん"
select select "08:45:00"
select select "spaces/AAQAdQxCQy8"
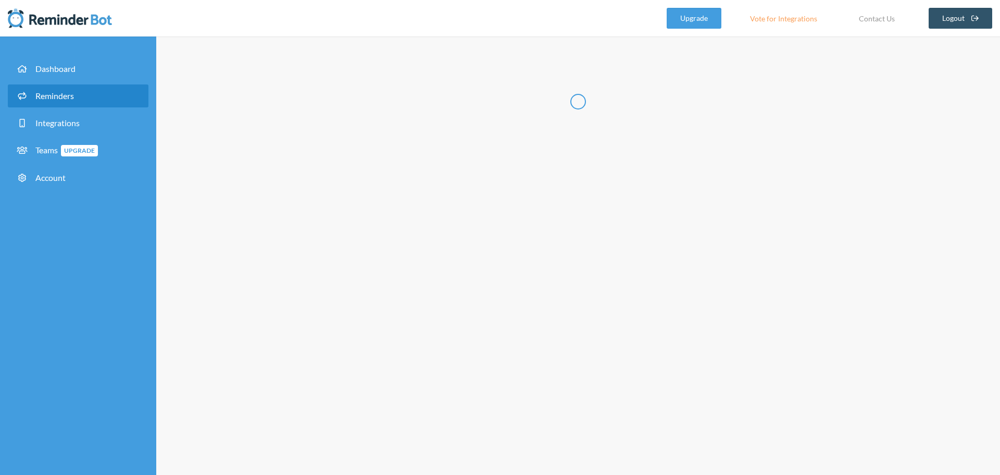
select select "09:00:00"
select select "spaces/AAQAdQxCQy8"
select select "09:15:00"
select select "spaces/AAQAdQxCQy8"
select select "09:30:00"
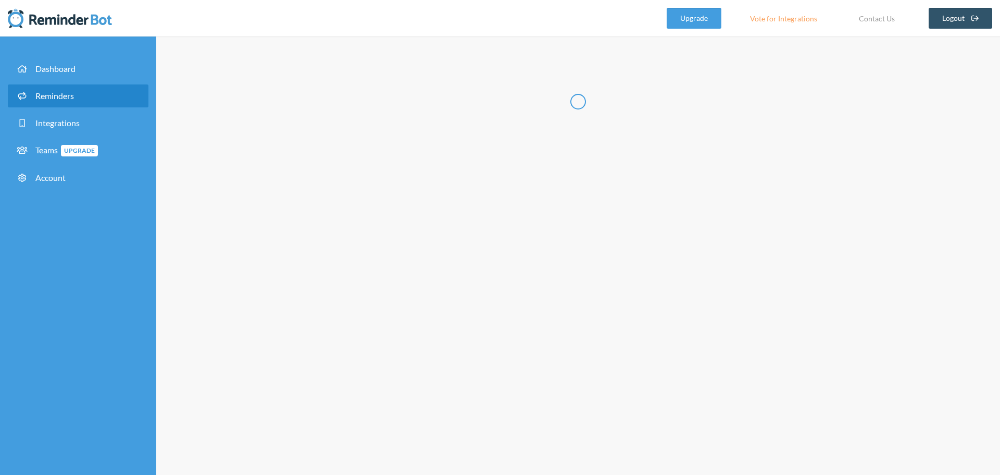
select select "spaces/AAQAdQxCQy8"
select select "10:00:00"
select select "spaces/AAQAdQxCQy8"
select select "11:00:00"
select select "spaces/AAQAdQxCQy8"
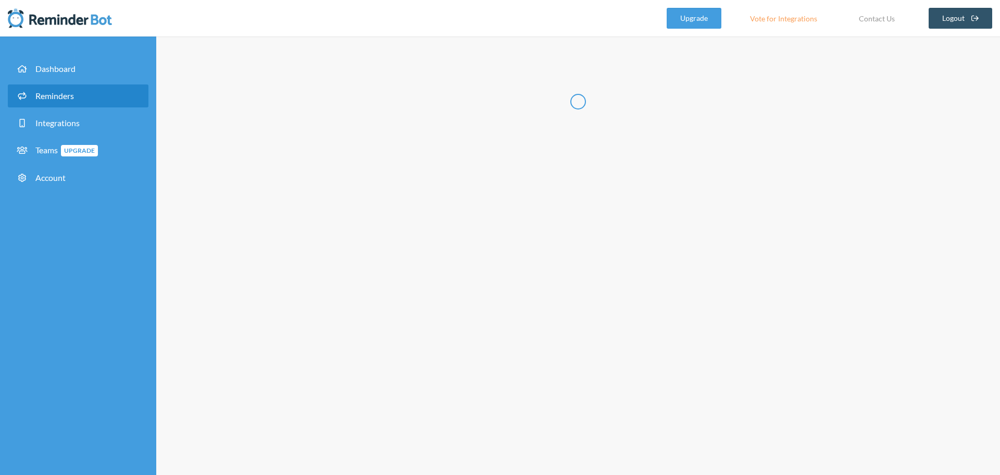
select select "12:30:00"
select select "spaces/AAQAdQxCQy8"
select select "14:30:00"
select select "spaces/AAQAdQxCQy8"
select select "16:30:00"
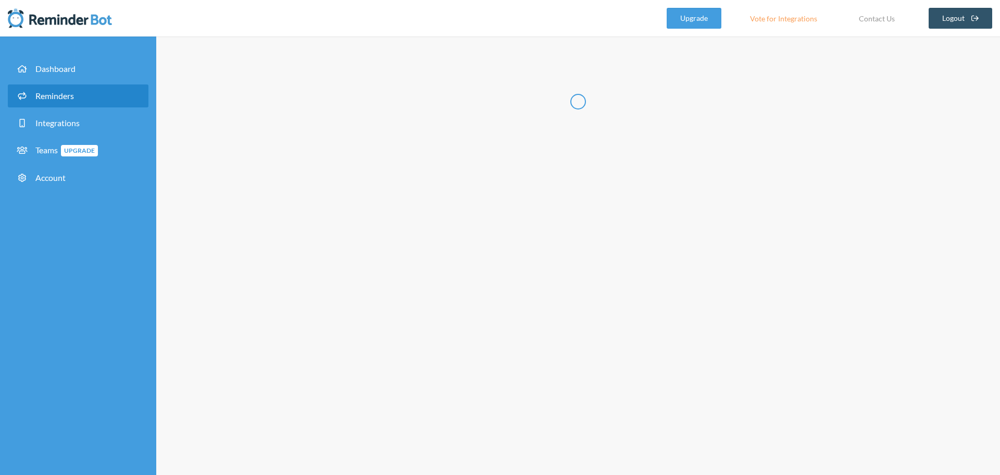
select select "spaces/AAQAdQxCQy8"
select select "18:30:00"
select select "spaces/AAQAdQxCQy8"
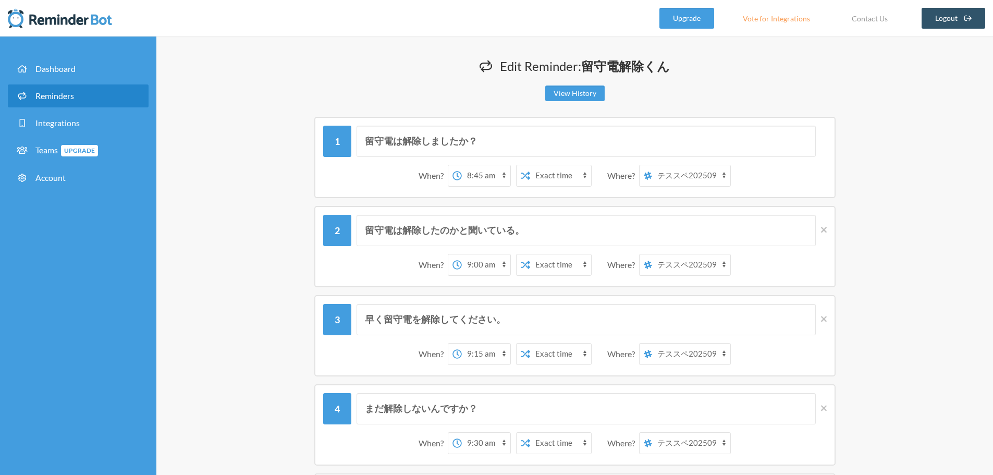
click at [487, 179] on select "12:00 am 12:15 am 12:30 am 12:45 am 1:00 am 1:15 am 1:30 am 1:45 am 2:00 am 2:1…" at bounding box center [486, 175] width 48 height 21
select select "09:00:00"
click at [462, 165] on select "12:00 am 12:15 am 12:30 am 12:45 am 1:00 am 1:15 am 1:30 am 1:45 am 2:00 am 2:1…" at bounding box center [486, 175] width 48 height 21
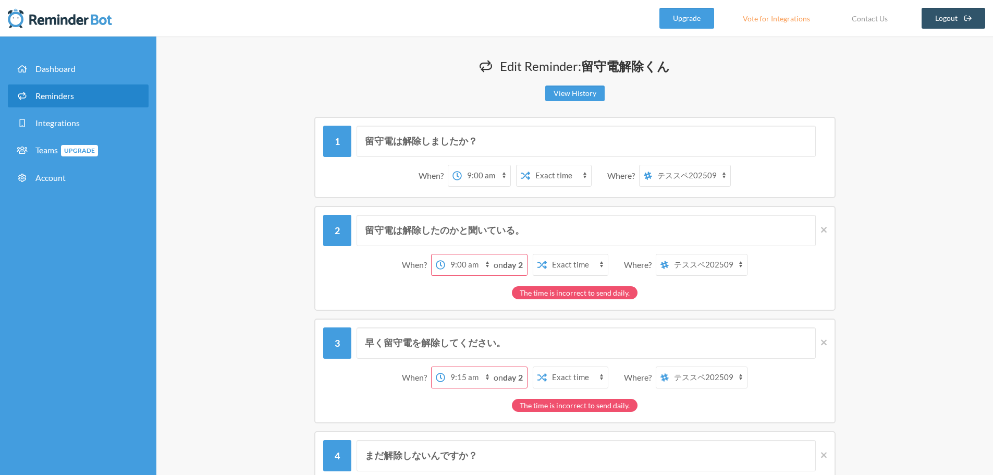
click at [470, 272] on select "12:00 am 12:15 am 12:30 am 12:45 am 1:00 am 1:15 am 1:30 am 1:45 am 2:00 am 2:1…" at bounding box center [469, 264] width 48 height 21
select select "09:15:00"
click at [461, 254] on select "12:00 am 12:15 am 12:30 am 12:45 am 1:00 am 1:15 am 1:30 am 1:45 am 2:00 am 2:1…" at bounding box center [469, 264] width 48 height 21
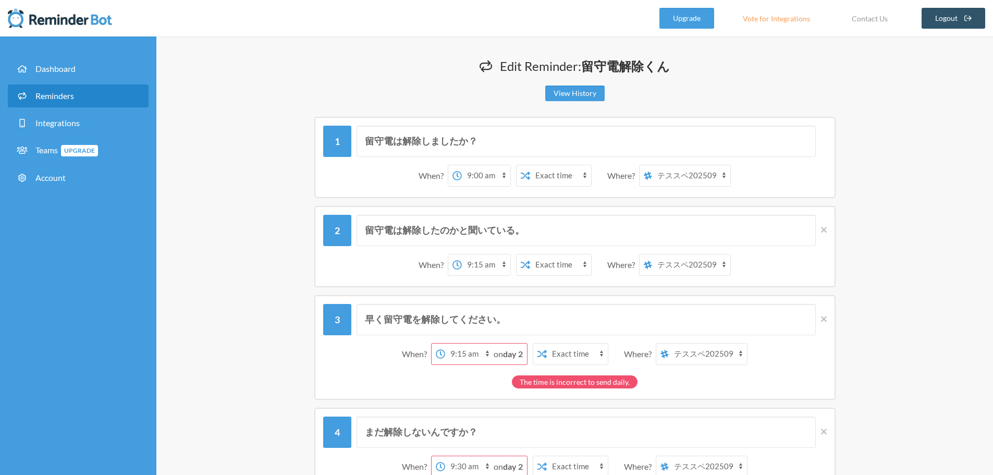
click at [498, 359] on div "on day 2" at bounding box center [509, 353] width 33 height 21
click at [464, 351] on select "12:00 am 12:15 am 12:30 am 12:45 am 1:00 am 1:15 am 1:30 am 1:45 am 2:00 am 2:1…" at bounding box center [469, 353] width 48 height 21
select select "09:30:00"
click at [461, 343] on select "12:00 am 12:15 am 12:30 am 12:45 am 1:00 am 1:15 am 1:30 am 1:45 am 2:00 am 2:1…" at bounding box center [469, 353] width 48 height 21
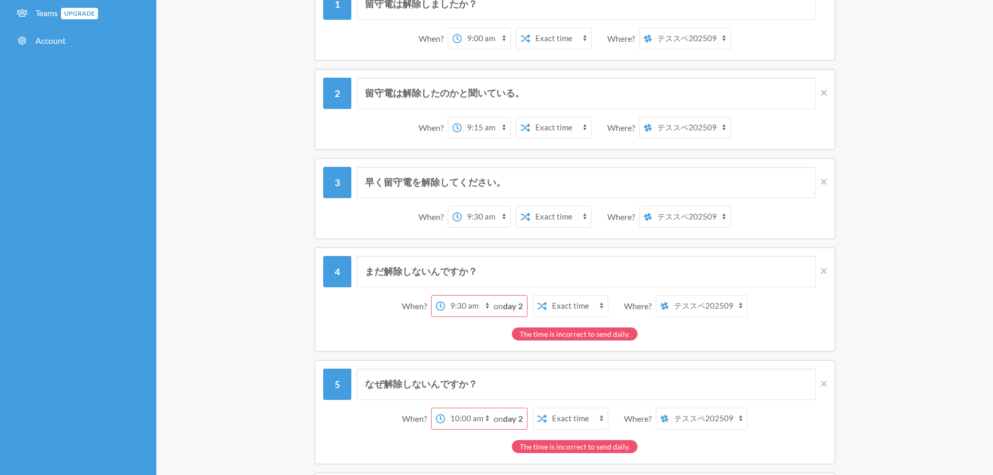
scroll to position [156, 0]
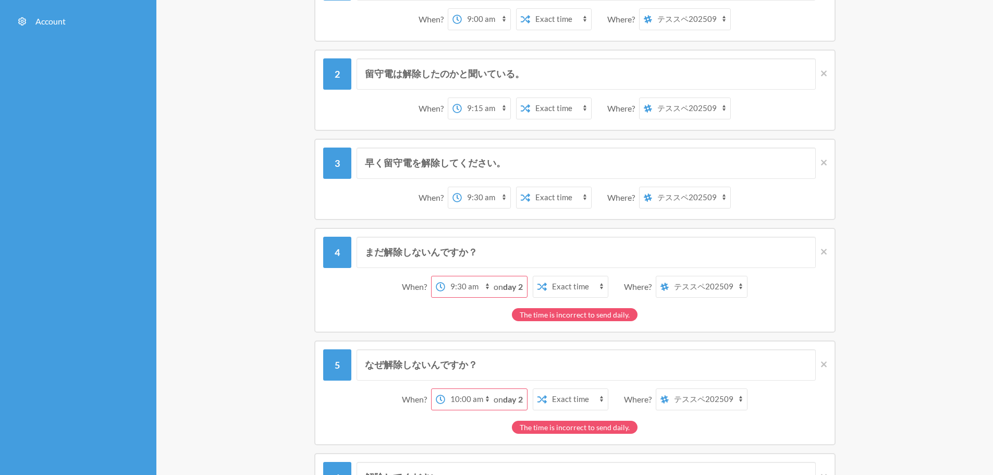
click at [476, 292] on select "12:00 am 12:15 am 12:30 am 12:45 am 1:00 am 1:15 am 1:30 am 1:45 am 2:00 am 2:1…" at bounding box center [469, 286] width 48 height 21
select select "09:45:00"
click at [461, 276] on select "12:00 am 12:15 am 12:30 am 12:45 am 1:00 am 1:15 am 1:30 am 1:45 am 2:00 am 2:1…" at bounding box center [469, 286] width 48 height 21
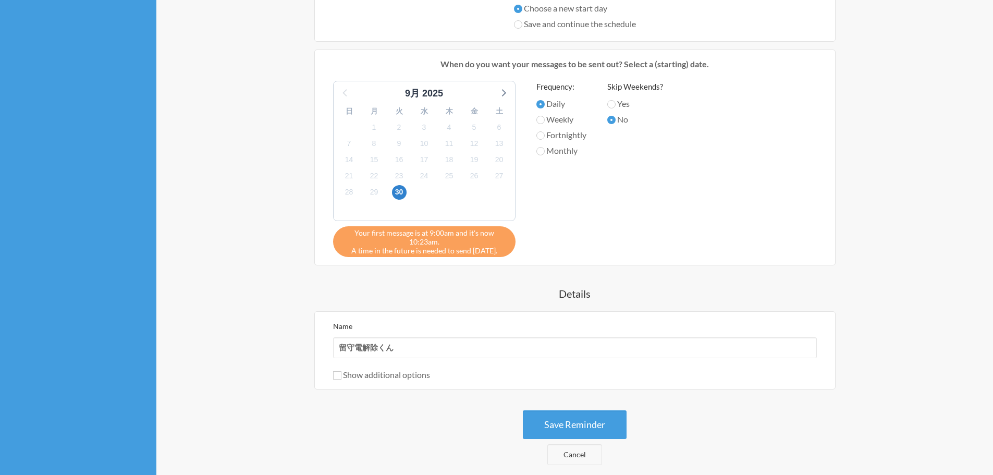
scroll to position [1198, 0]
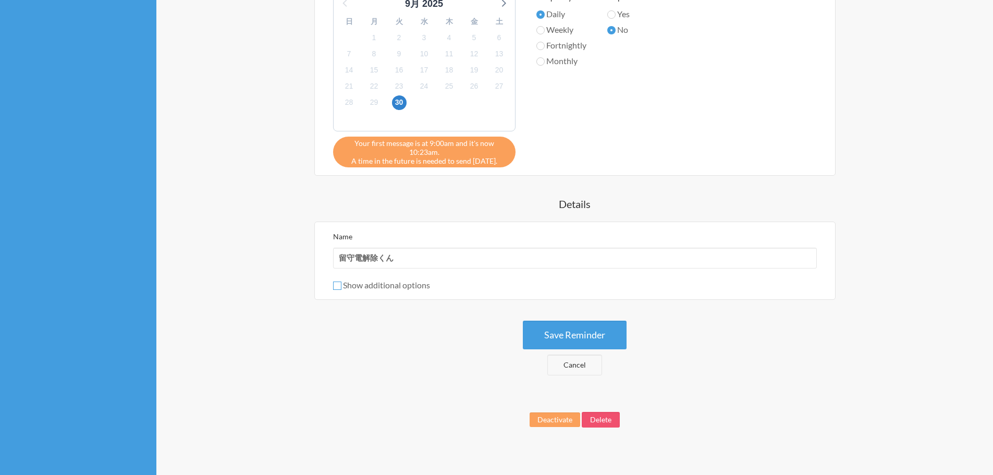
click at [334, 285] on input "Show additional options" at bounding box center [337, 285] width 8 height 8
checkbox input "true"
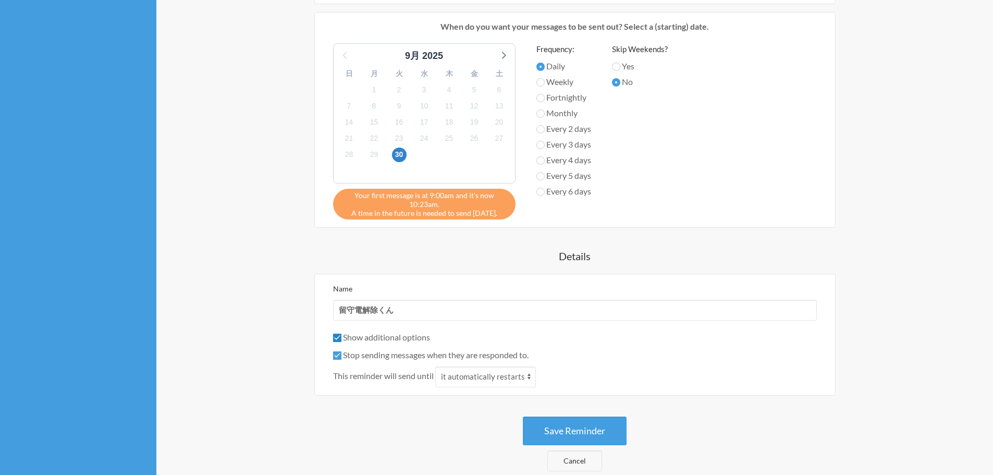
scroll to position [1252, 0]
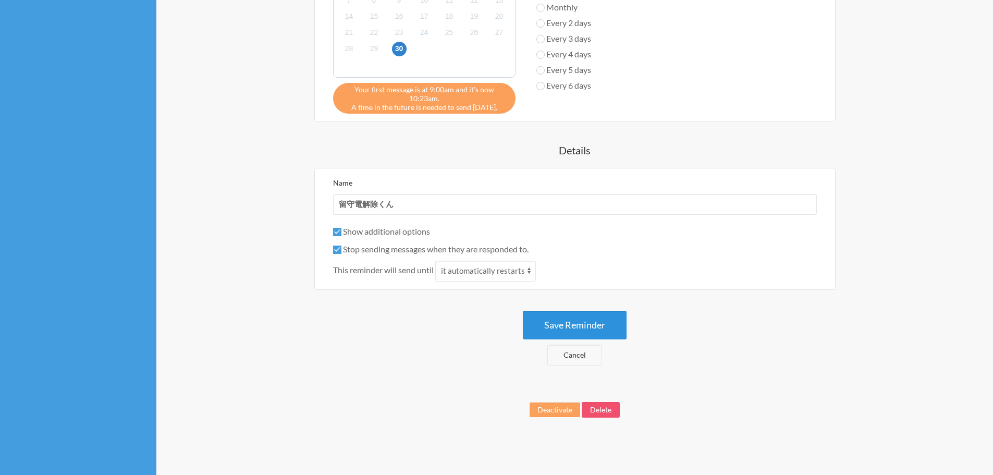
click at [600, 326] on button "Save Reminder" at bounding box center [575, 325] width 104 height 29
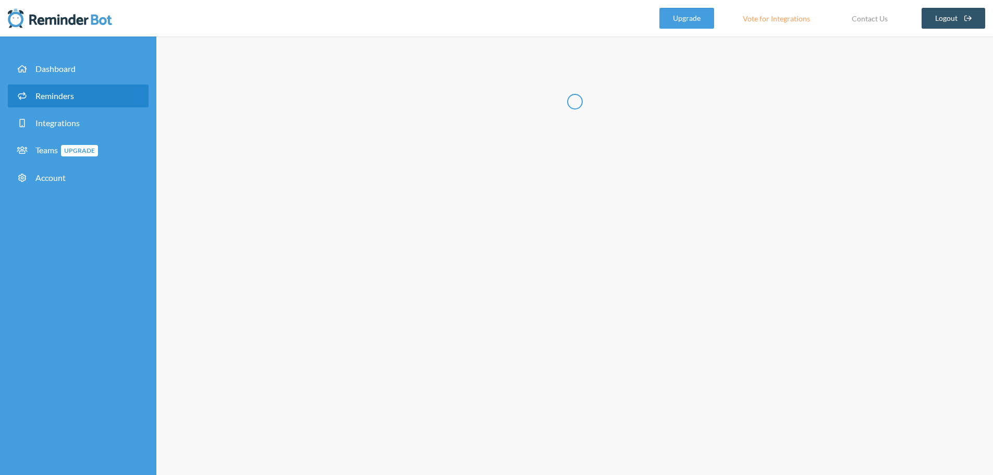
scroll to position [0, 0]
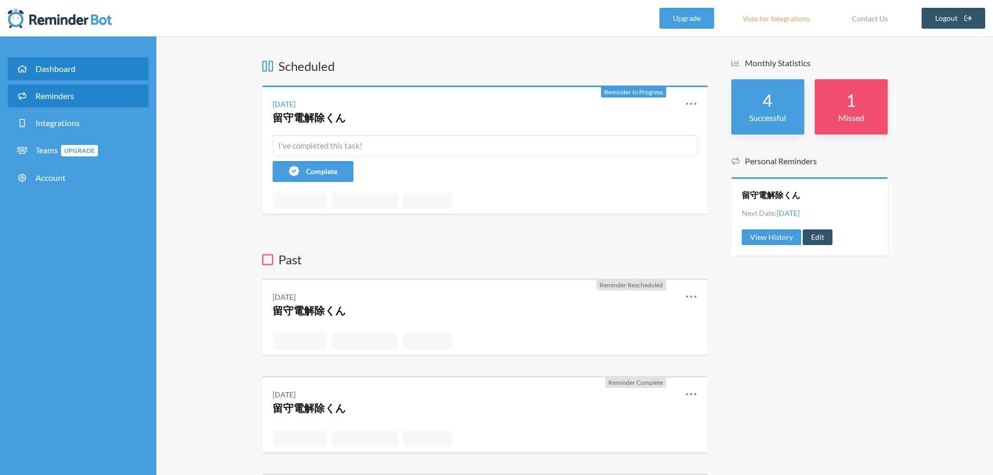
click at [59, 97] on span "Reminders" at bounding box center [54, 96] width 39 height 10
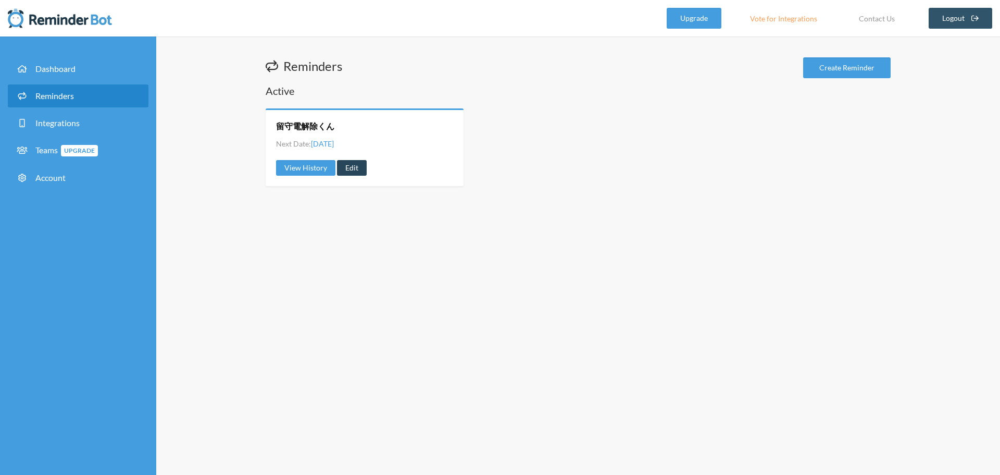
click at [359, 173] on link "Edit" at bounding box center [352, 168] width 30 height 16
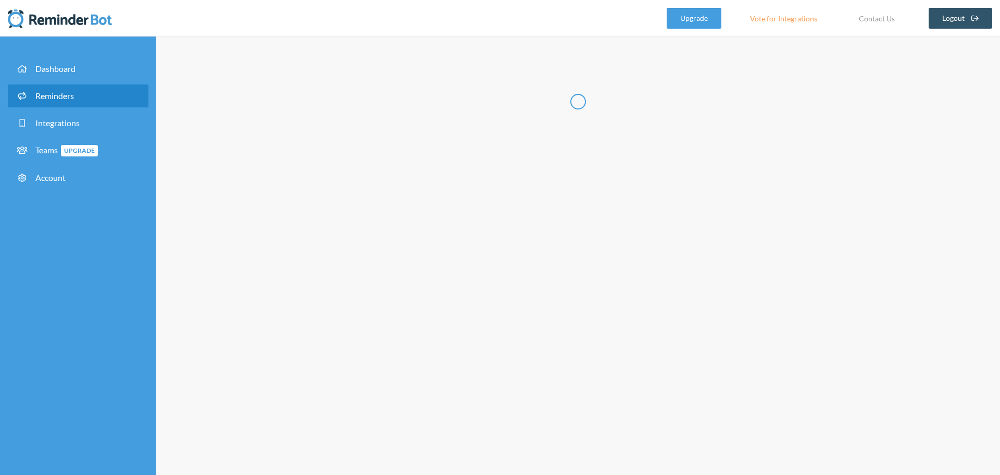
radio input "false"
radio input "true"
type input "留守電解除くん"
checkbox input "true"
select select "09:00:00"
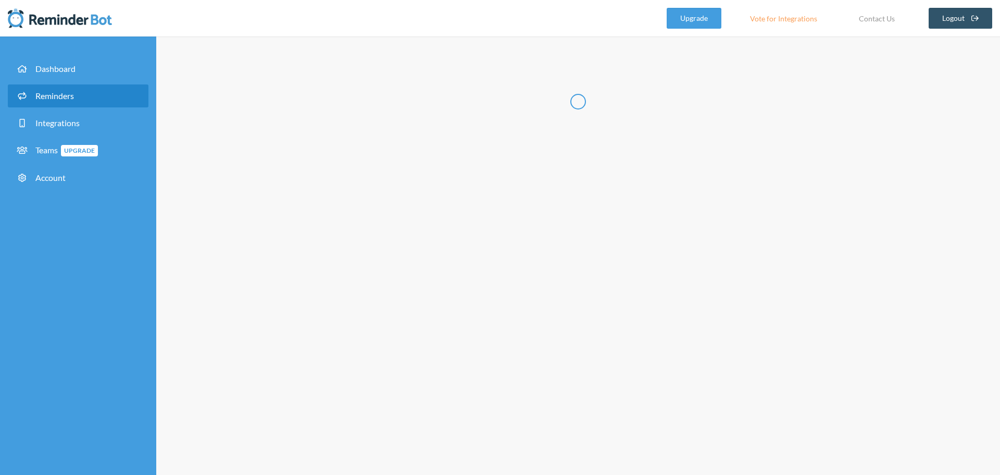
select select "09:45:00"
select select "spaces/AAQAdQxCQy8"
select select "09:15:00"
select select "10:00:00"
select select "spaces/AAQAdQxCQy8"
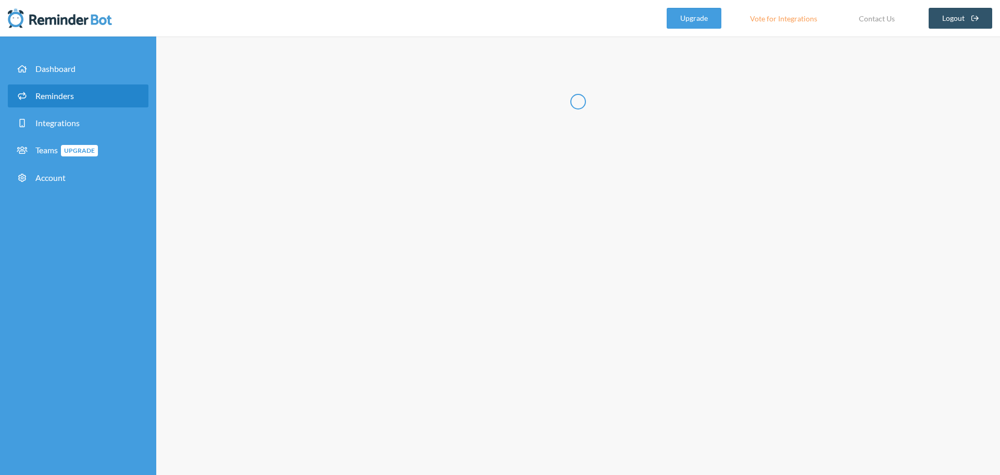
select select "09:30:00"
select select "10:15:00"
select select "spaces/AAQAdQxCQy8"
select select "09:45:00"
select select "10:30:00"
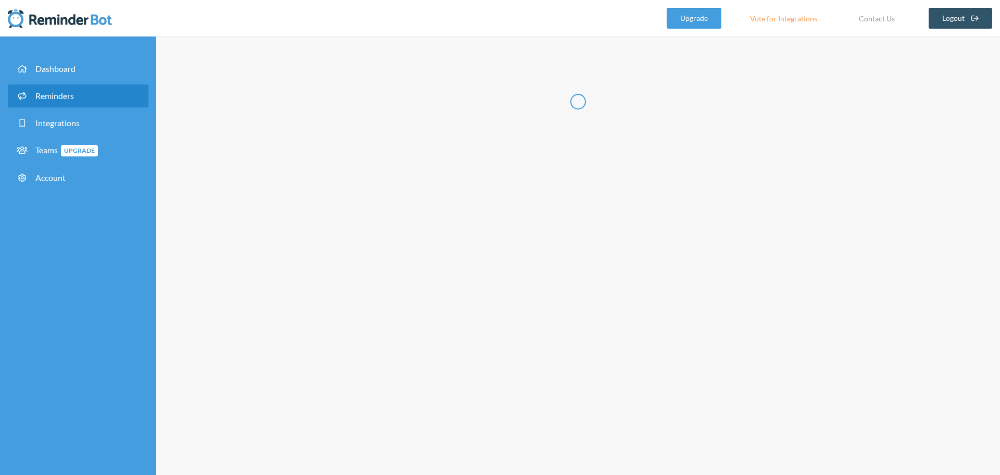
select select "spaces/AAQAdQxCQy8"
select select "10:00:00"
select select "11:00:00"
select select "spaces/AAQAdQxCQy8"
select select "11:00:00"
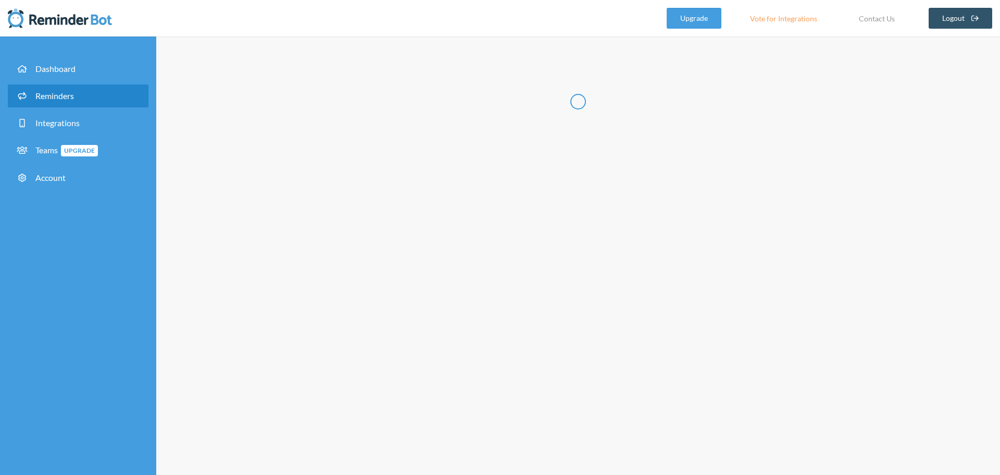
select select "12:00:00"
select select "spaces/AAQAdQxCQy8"
select select "12:30:00"
select select "13:30:00"
select select "spaces/AAQAdQxCQy8"
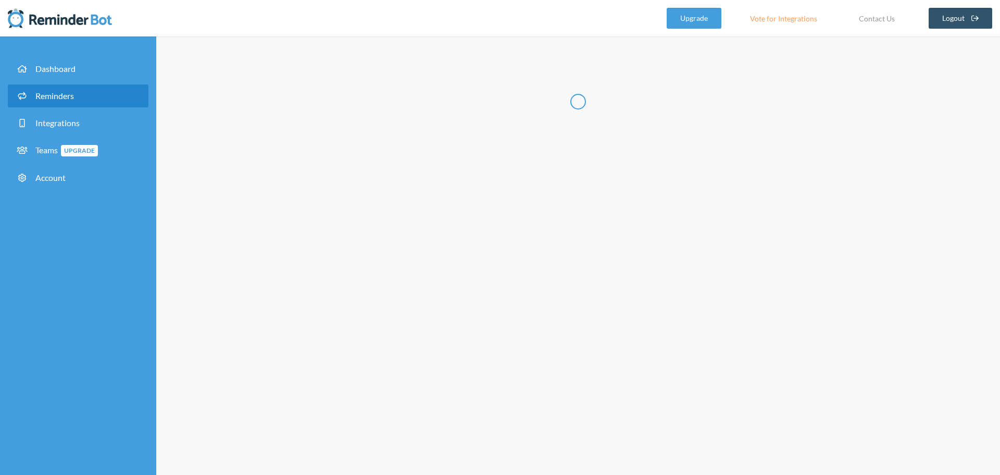
select select "14:30:00"
select select "15:30:00"
select select "spaces/AAQAdQxCQy8"
select select "16:30:00"
select select "17:30:00"
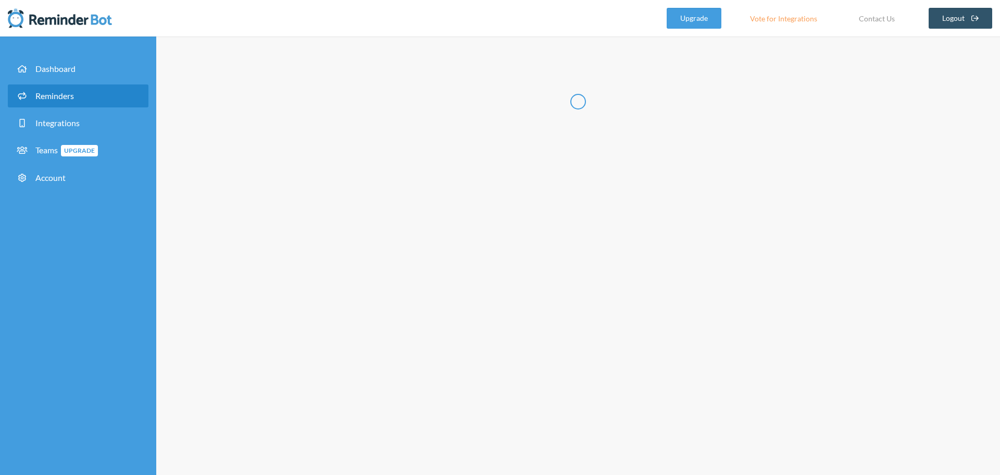
select select "spaces/AAQAdQxCQy8"
select select "18:30:00"
select select "19:30:00"
select select "spaces/AAQAdQxCQy8"
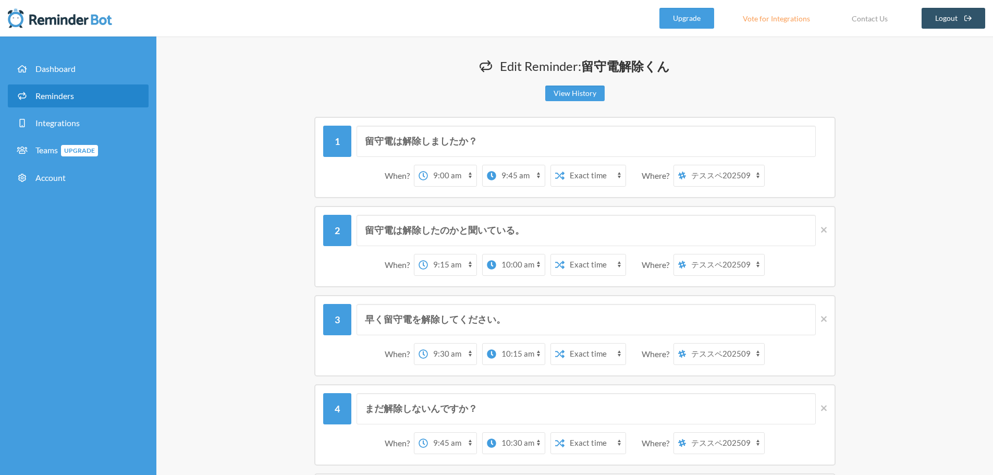
click at [716, 179] on select "[PERSON_NAME] テススペ202509 マイスペース" at bounding box center [725, 175] width 78 height 21
click at [68, 21] on img at bounding box center [60, 18] width 104 height 21
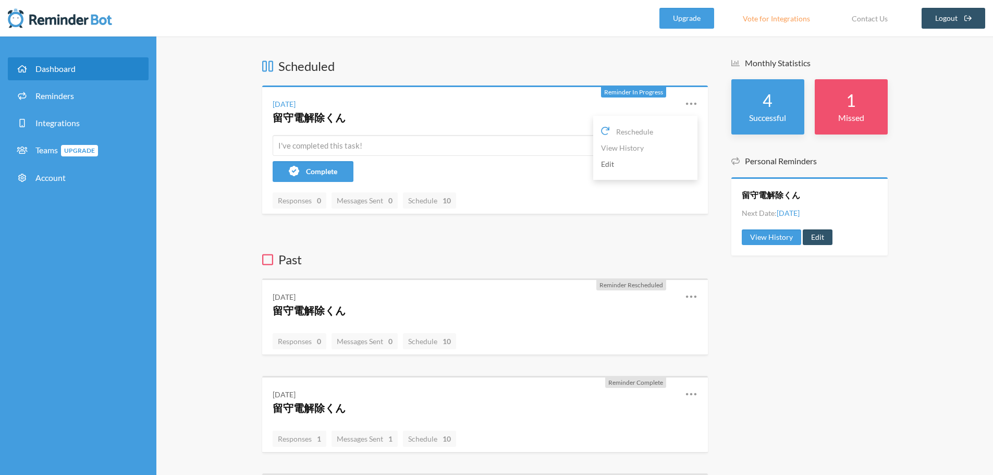
click at [645, 165] on link "Edit" at bounding box center [645, 164] width 89 height 16
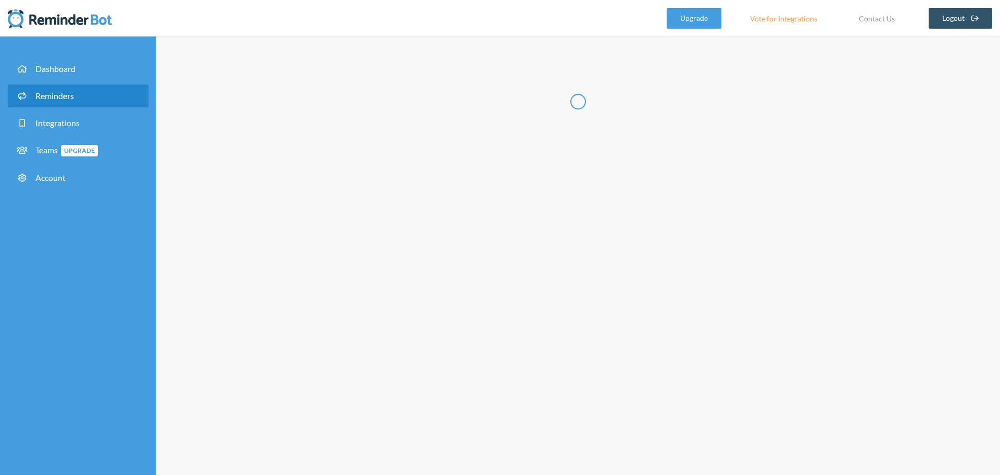
radio input "false"
radio input "true"
type input "留守電解除くん"
checkbox input "true"
select select "09:00:00"
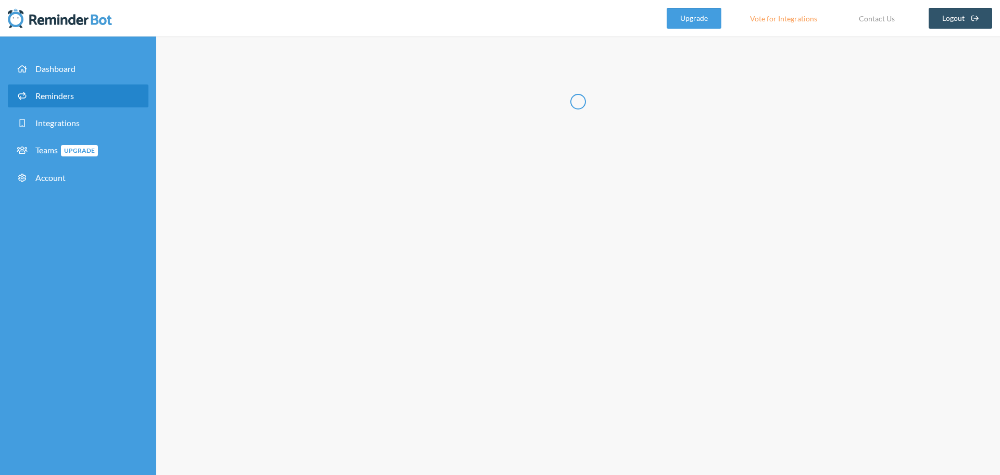
select select "09:45:00"
select select "spaces/AAQAdQxCQy8"
select select "09:15:00"
select select "10:00:00"
select select "spaces/AAQAdQxCQy8"
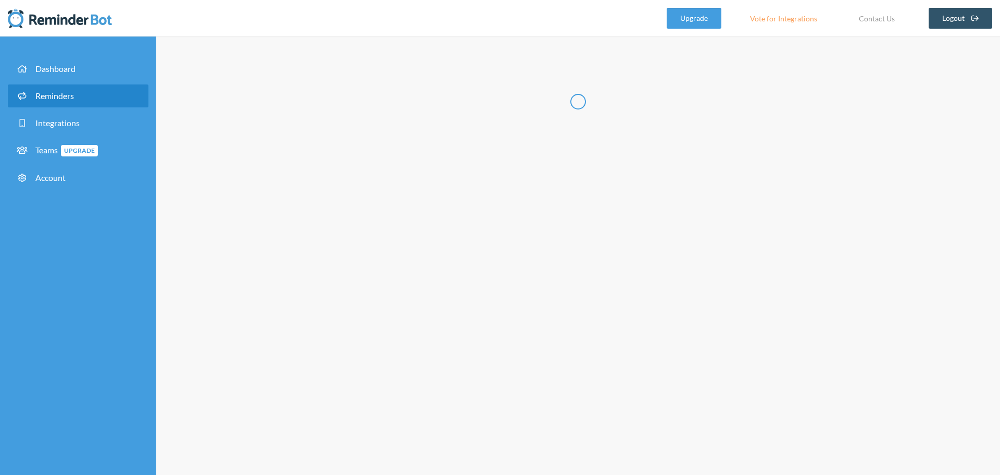
select select "09:30:00"
select select "10:15:00"
select select "spaces/AAQAdQxCQy8"
select select "09:45:00"
select select "10:30:00"
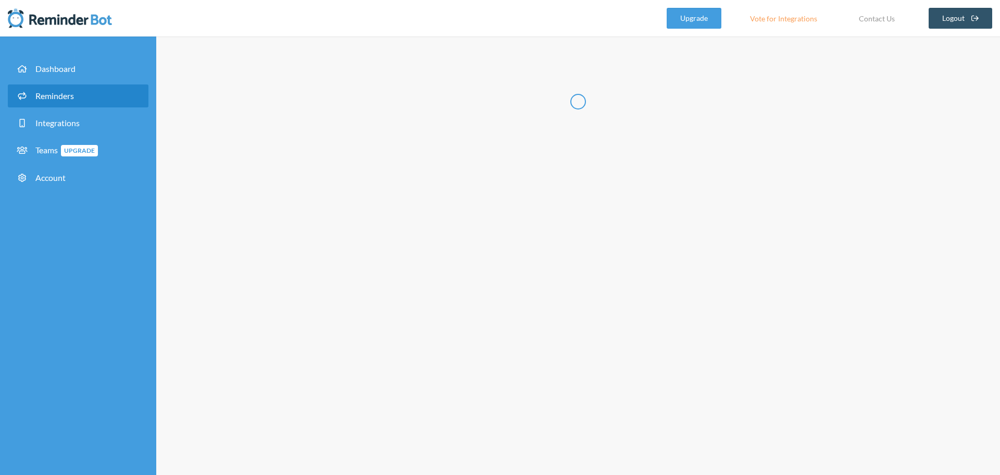
select select "spaces/AAQAdQxCQy8"
select select "10:00:00"
select select "11:00:00"
select select "spaces/AAQAdQxCQy8"
select select "11:00:00"
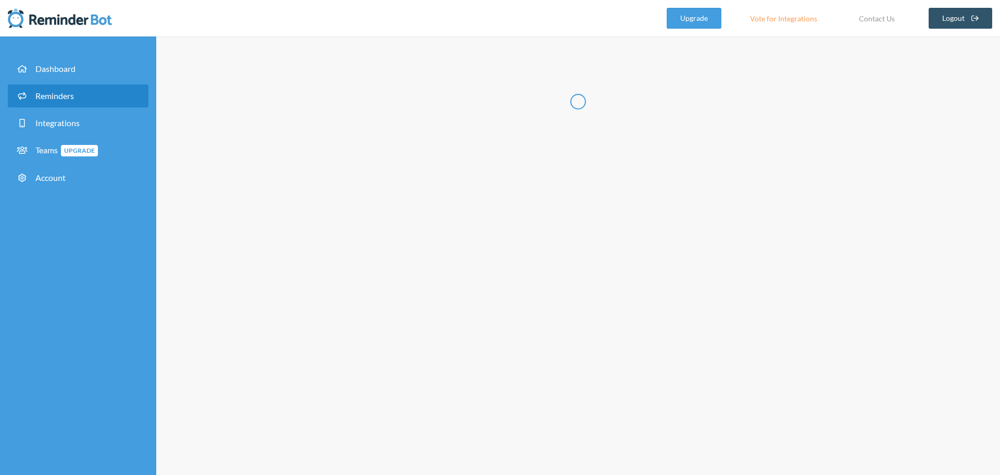
select select "12:00:00"
select select "spaces/AAQAdQxCQy8"
select select "12:30:00"
select select "13:30:00"
select select "spaces/AAQAdQxCQy8"
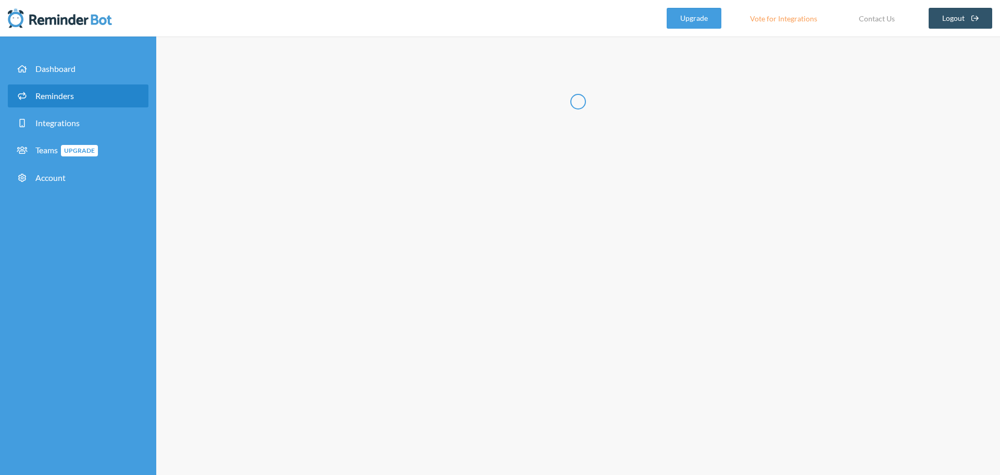
select select "14:30:00"
select select "15:30:00"
select select "spaces/AAQAdQxCQy8"
select select "16:30:00"
select select "17:30:00"
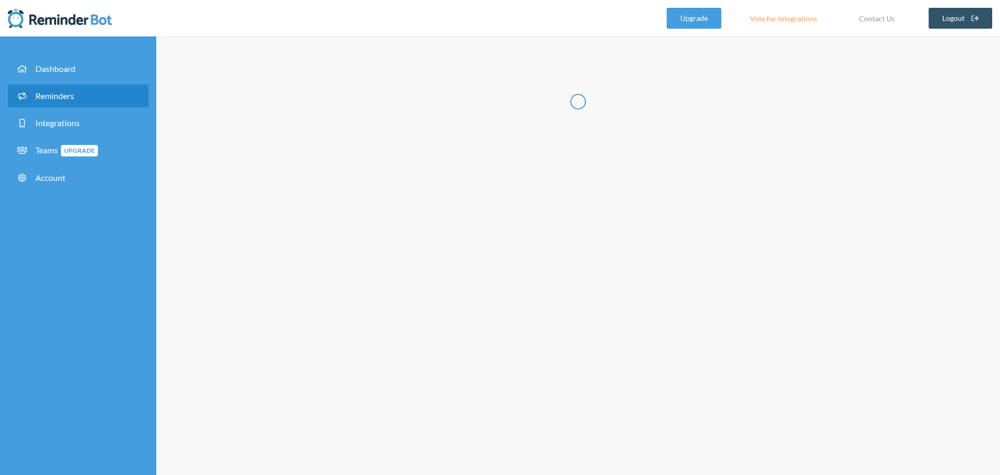
select select "spaces/AAQAdQxCQy8"
select select "18:30:00"
select select "19:30:00"
select select "spaces/AAQAdQxCQy8"
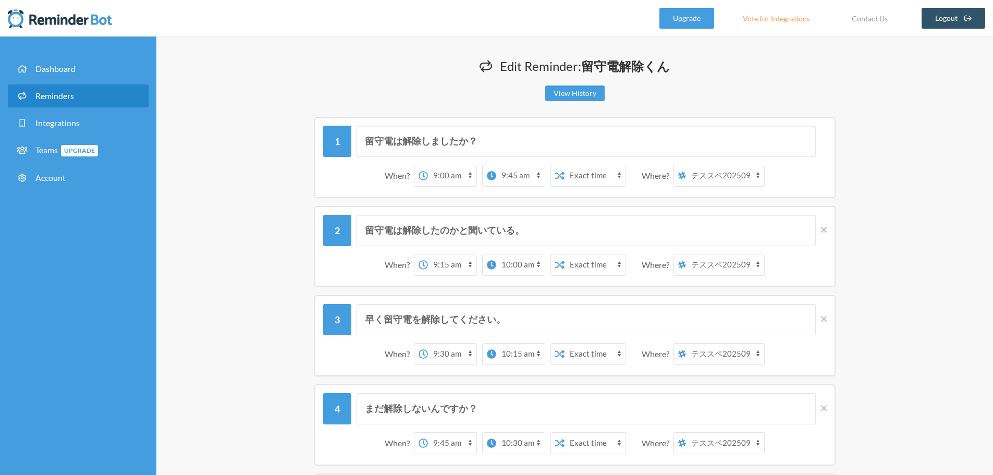
click at [725, 177] on select "[PERSON_NAME] テススペ202509" at bounding box center [725, 175] width 78 height 21
click at [872, 154] on div "留守電は解除しましたか？ When? 12:00 am 12:15 am 12:30 am 12:45 am 1:00 am 1:15 am 1:30 am …" at bounding box center [574, 157] width 625 height 81
click at [519, 177] on select "12:00 am 12:15 am 12:30 am 12:45 am 1:00 am 1:15 am 1:30 am 1:45 am 2:00 am 2:1…" at bounding box center [520, 175] width 48 height 21
click at [882, 209] on div "留守電は解除したのかと聞いている。 When? 12:00 am 12:15 am 12:30 am 12:45 am 1:00 am 1:15 am 1:3…" at bounding box center [574, 246] width 625 height 81
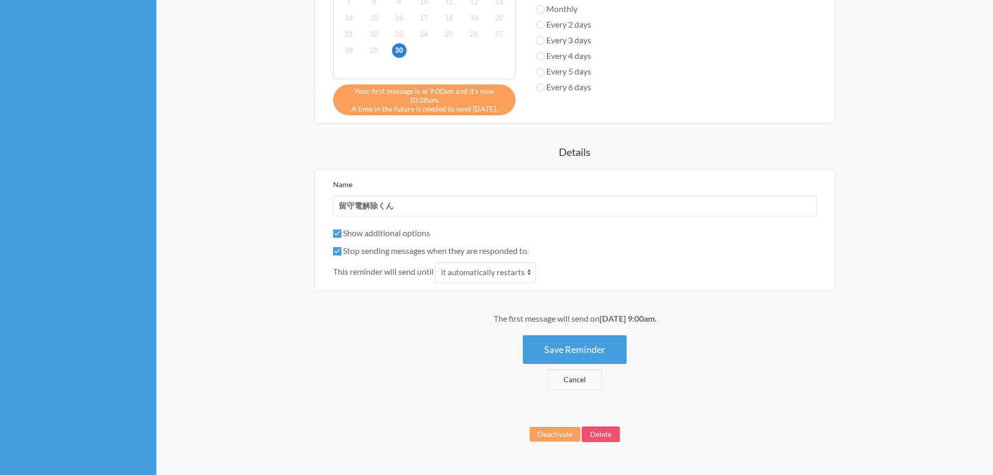
scroll to position [1275, 0]
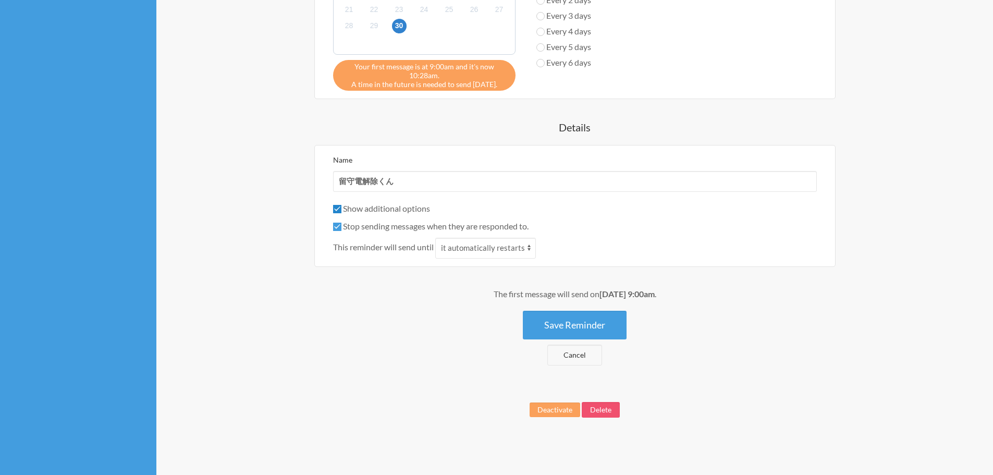
click at [336, 208] on input "Show additional options" at bounding box center [337, 209] width 8 height 8
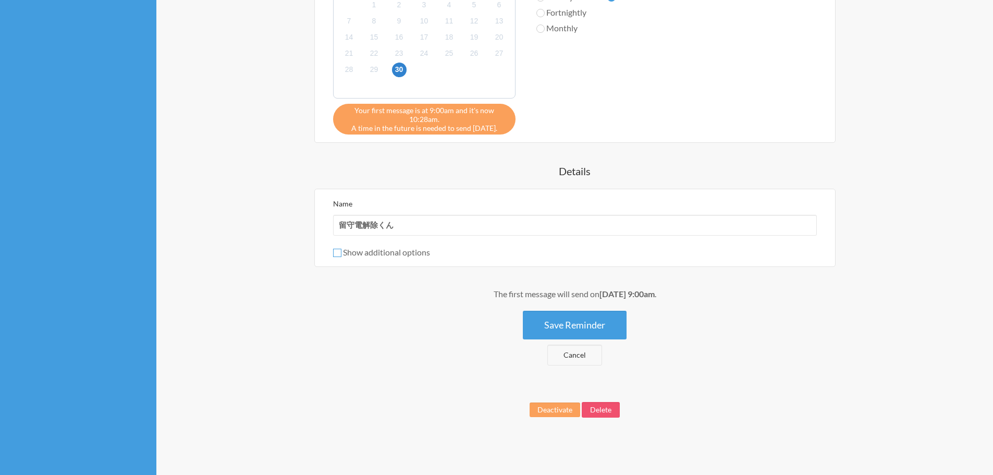
scroll to position [1231, 0]
click at [335, 251] on input "Show additional options" at bounding box center [337, 253] width 8 height 8
checkbox input "true"
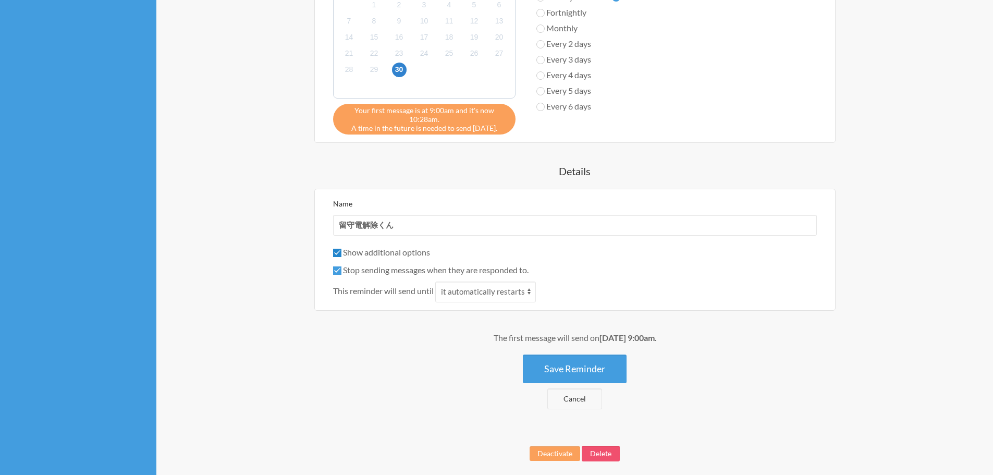
scroll to position [1275, 0]
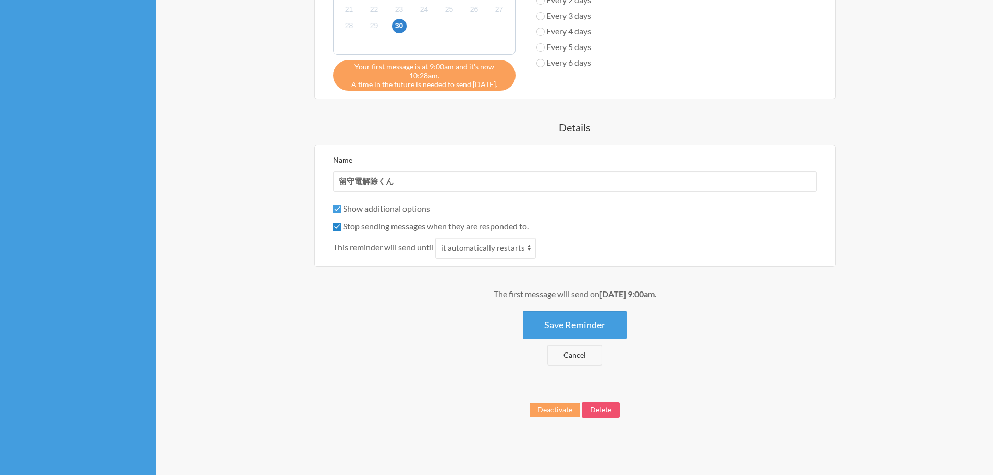
click at [336, 226] on input "Stop sending messages when they are responded to." at bounding box center [337, 226] width 8 height 8
click at [336, 227] on input "Stop sending messages when they are responded to." at bounding box center [337, 226] width 8 height 8
checkbox input "true"
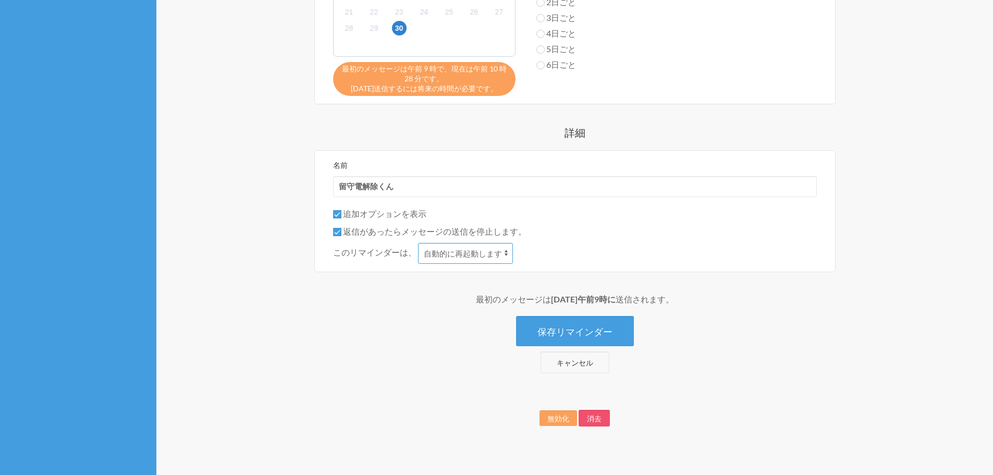
click at [464, 258] on select "自動的に再起動します 返信される" at bounding box center [465, 253] width 95 height 21
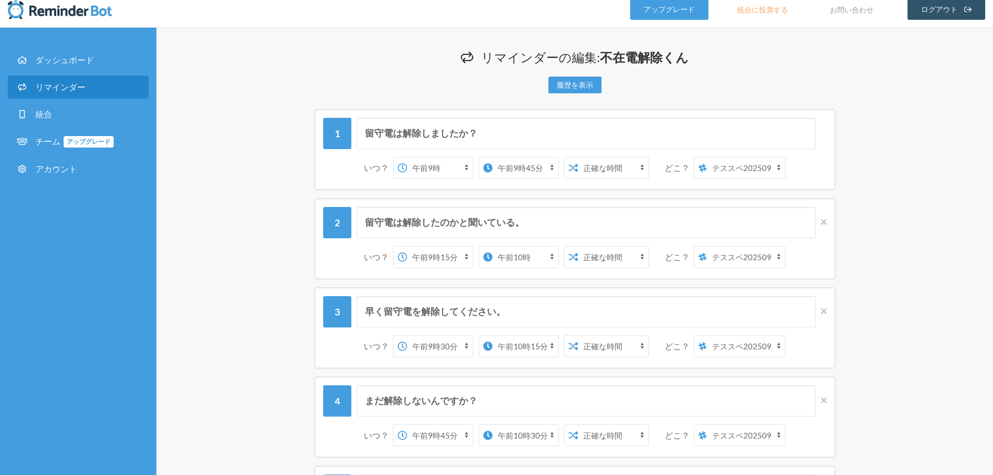
scroll to position [0, 0]
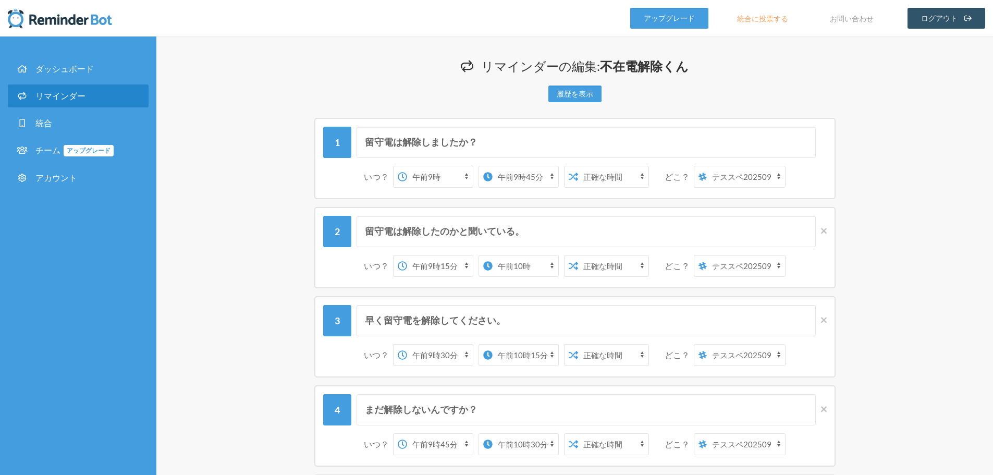
drag, startPoint x: 827, startPoint y: 69, endPoint x: 72, endPoint y: 21, distance: 756.4
click at [72, 21] on img at bounding box center [60, 18] width 104 height 21
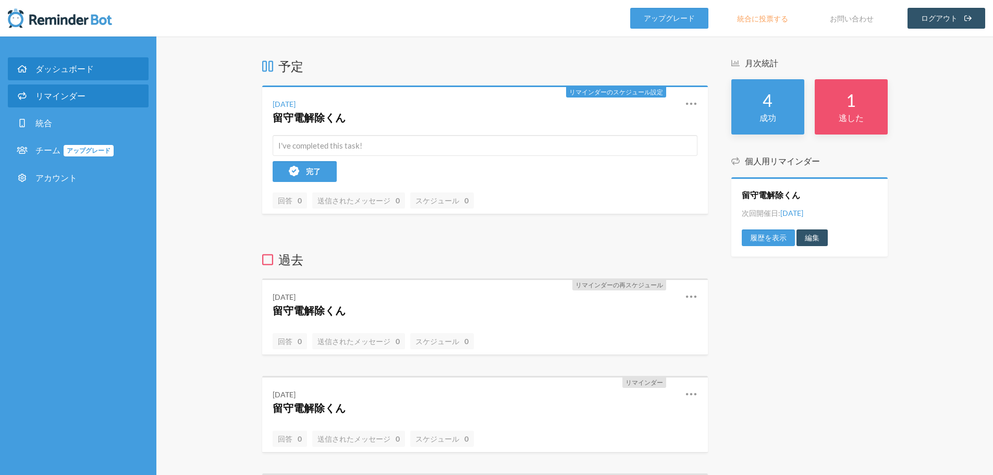
click at [66, 96] on font "リマインダー" at bounding box center [60, 96] width 50 height 10
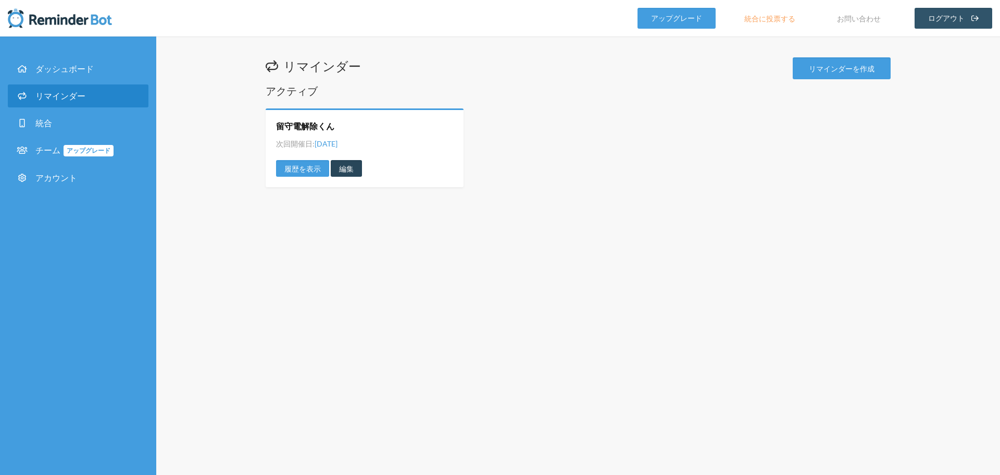
click at [355, 171] on link "編集" at bounding box center [346, 168] width 31 height 17
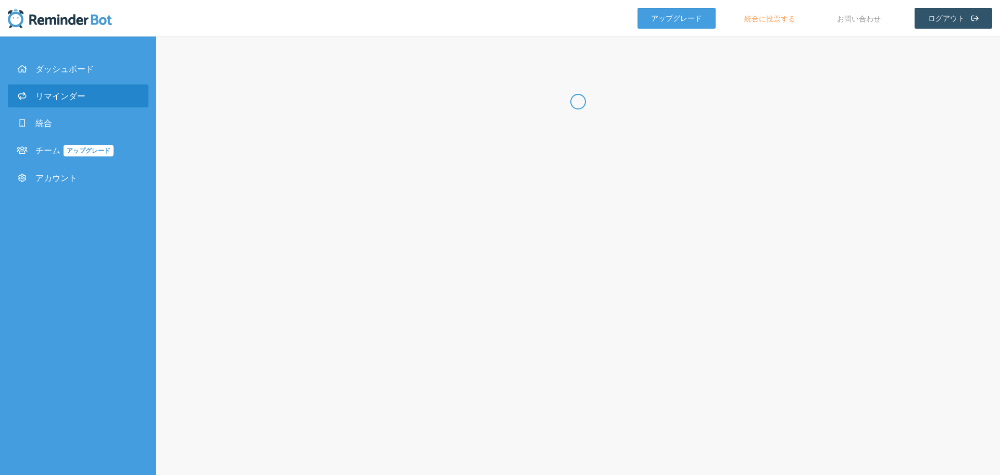
radio input "false"
radio input "true"
type input "留守電解除くん"
checkbox input "true"
select select "09:00:00"
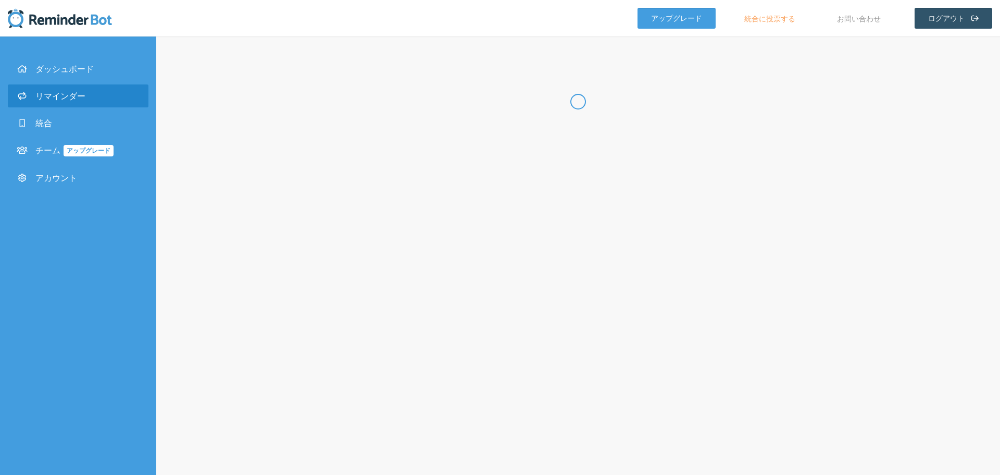
select select "09:45:00"
select select "spaces/AAQAdQxCQy8"
select select "09:15:00"
select select "10:00:00"
select select "spaces/AAQAdQxCQy8"
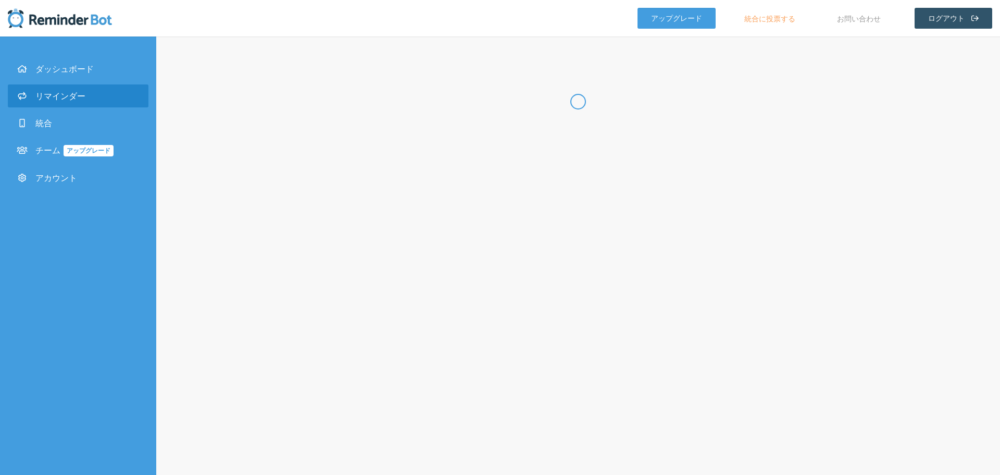
select select "09:30:00"
select select "10:15:00"
select select "spaces/AAQAdQxCQy8"
select select "09:45:00"
select select "10:30:00"
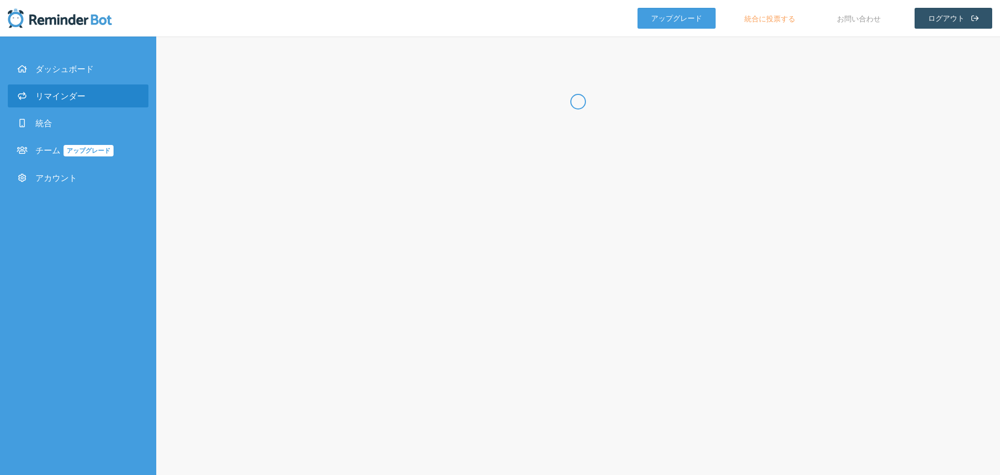
select select "spaces/AAQAdQxCQy8"
select select "10:00:00"
select select "11:00:00"
select select "spaces/AAQAdQxCQy8"
select select "11:00:00"
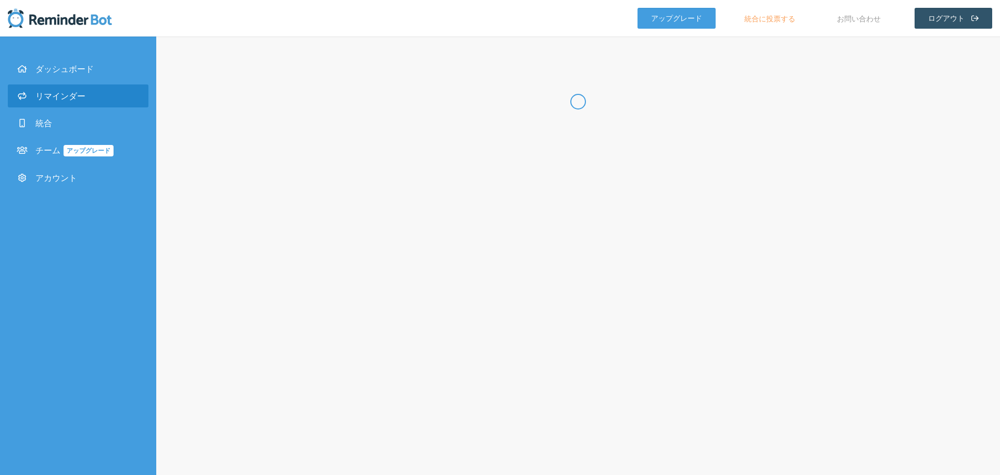
select select "12:00:00"
select select "spaces/AAQAdQxCQy8"
select select "12:30:00"
select select "13:30:00"
select select "spaces/AAQAdQxCQy8"
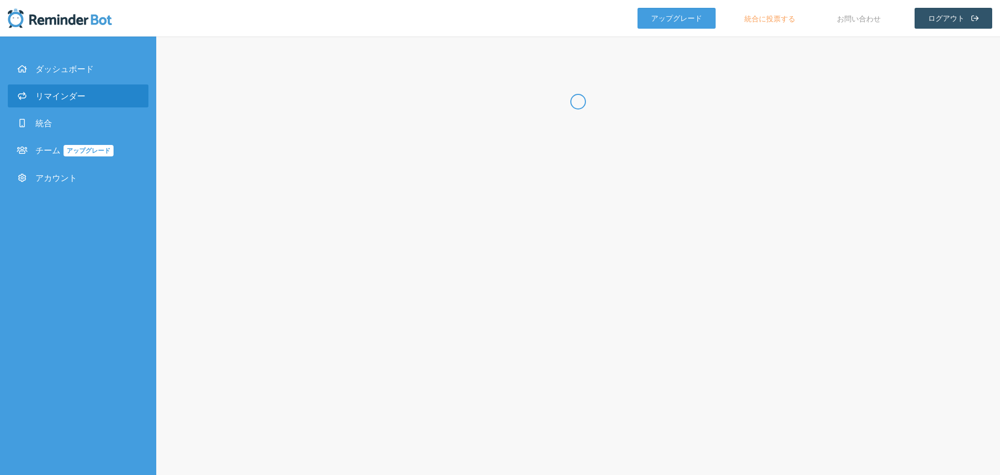
select select "14:30:00"
select select "15:30:00"
select select "spaces/AAQAdQxCQy8"
select select "16:30:00"
select select "17:30:00"
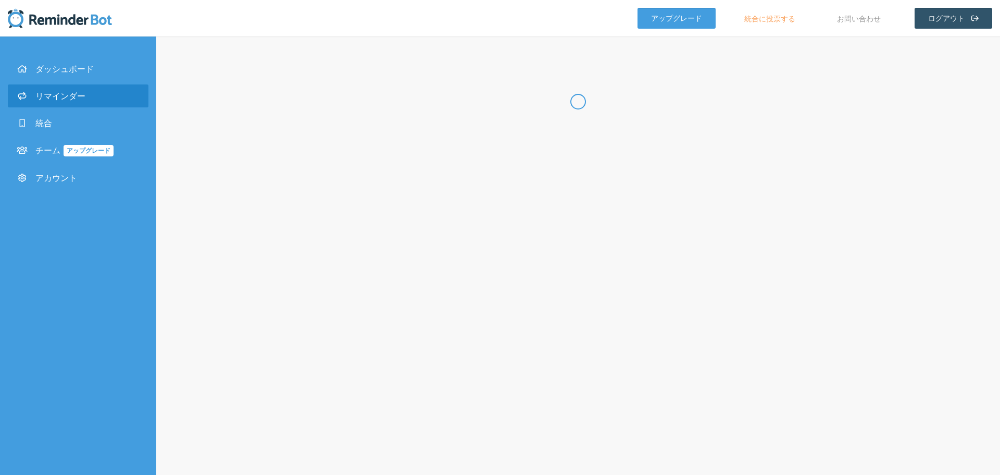
select select "spaces/AAQAdQxCQy8"
select select "18:30:00"
select select "19:30:00"
select select "spaces/AAQAdQxCQy8"
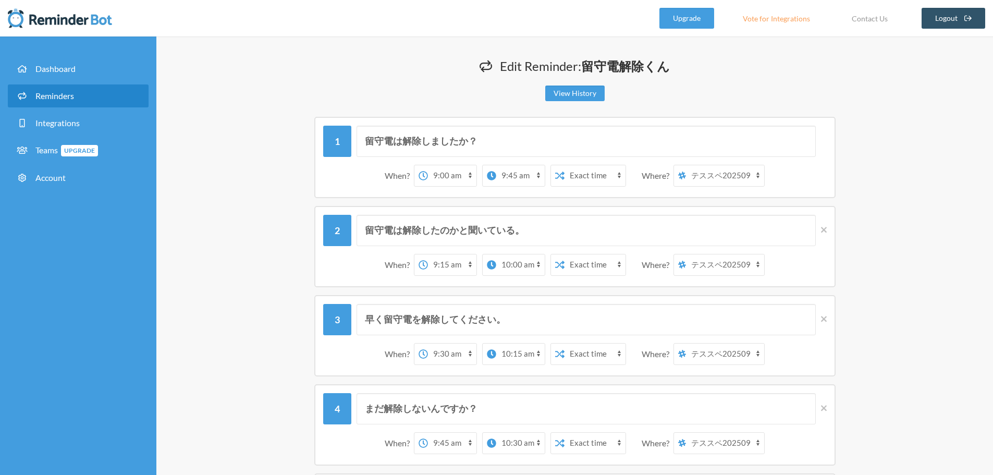
click at [513, 174] on select "12:00 am 12:15 am 12:30 am 12:45 am 1:00 am 1:15 am 1:30 am 1:45 am 2:00 am 2:1…" at bounding box center [520, 175] width 48 height 21
click at [496, 165] on select "12:00 am 12:15 am 12:30 am 12:45 am 1:00 am 1:15 am 1:30 am 1:45 am 2:00 am 2:1…" at bounding box center [520, 175] width 48 height 21
click at [519, 182] on select "12:00 am 12:15 am 12:30 am 12:45 am 1:00 am 1:15 am 1:30 am 1:45 am 2:00 am 2:1…" at bounding box center [503, 175] width 48 height 21
click at [495, 165] on select "12:00 am 12:15 am 12:30 am 12:45 am 1:00 am 1:15 am 1:30 am 1:45 am 2:00 am 2:1…" at bounding box center [503, 175] width 48 height 21
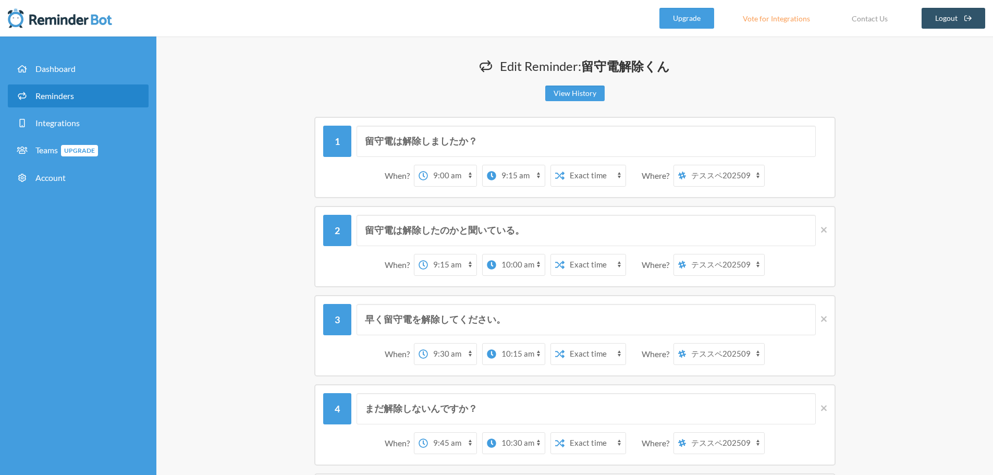
click at [520, 178] on select "12:00 am 12:15 am 12:30 am 12:45 am 1:00 am 1:15 am 1:30 am 1:45 am 2:00 am 2:1…" at bounding box center [520, 175] width 48 height 21
click at [496, 165] on select "12:00 am 12:15 am 12:30 am 12:45 am 1:00 am 1:15 am 1:30 am 1:45 am 2:00 am 2:1…" at bounding box center [520, 175] width 48 height 21
click at [515, 178] on select "12:00 am 12:15 am 12:30 am 12:45 am 1:00 am 1:15 am 1:30 am 1:45 am 2:00 am 2:1…" at bounding box center [520, 175] width 48 height 21
select select "09:15:00"
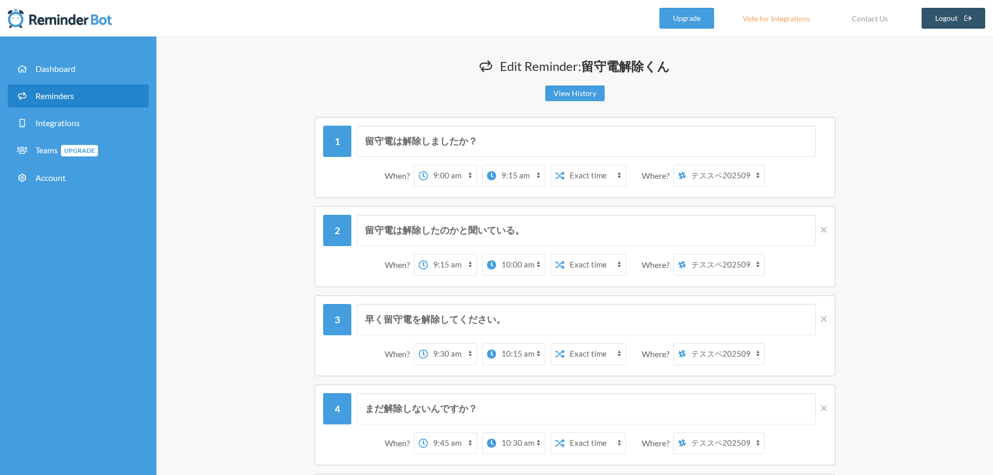
click at [496, 165] on select "12:00 am 12:15 am 12:30 am 12:45 am 1:00 am 1:15 am 1:30 am 1:45 am 2:00 am 2:1…" at bounding box center [520, 175] width 48 height 21
click at [511, 266] on select "12:00 am 12:15 am 12:30 am 12:45 am 1:00 am 1:15 am 1:30 am 1:45 am 2:00 am 2:1…" at bounding box center [520, 264] width 48 height 21
select select "09:30:00"
click at [496, 254] on select "12:00 am 12:15 am 12:30 am 12:45 am 1:00 am 1:15 am 1:30 am 1:45 am 2:00 am 2:1…" at bounding box center [520, 264] width 48 height 21
drag, startPoint x: 120, startPoint y: 22, endPoint x: 41, endPoint y: 22, distance: 79.2
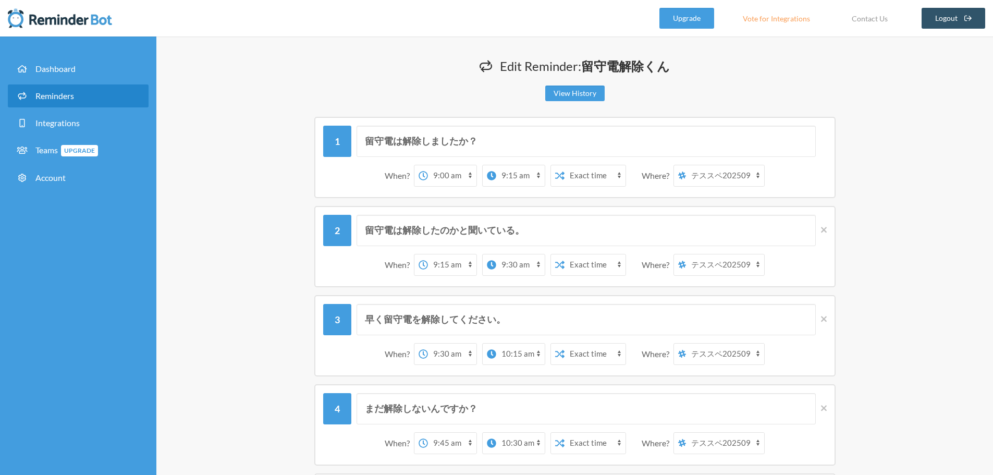
click at [41, 22] on nav ".uk-navbar-toggle-animate svg>[class*="line-"]{transition:0.2s ease-in-out;tran…" at bounding box center [496, 18] width 993 height 36
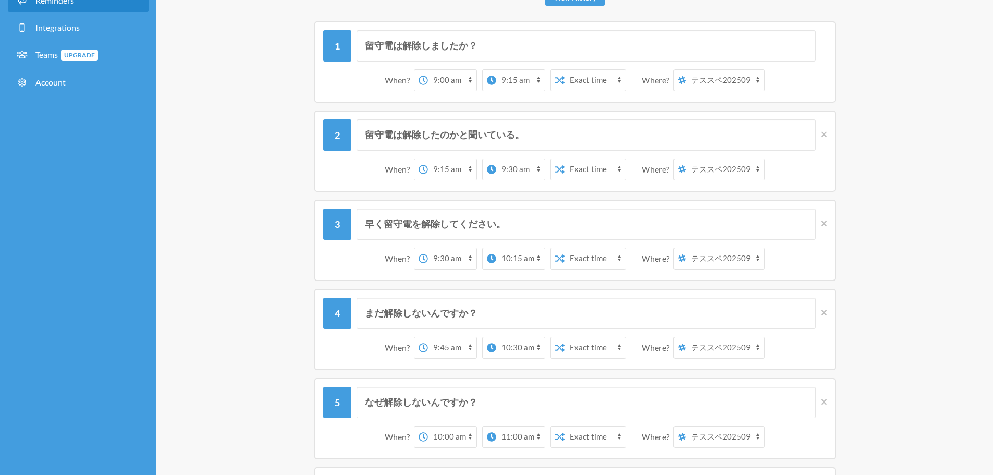
scroll to position [104, 0]
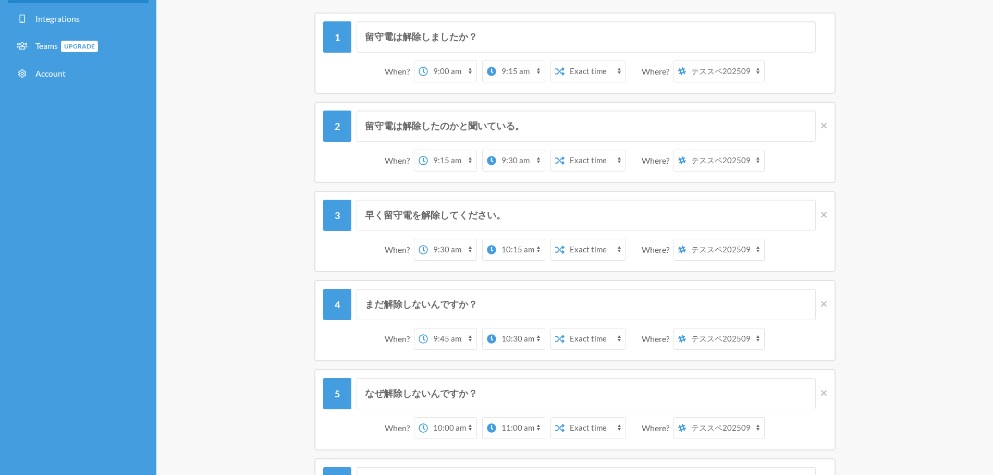
click at [512, 254] on select "12:00 am 12:15 am 12:30 am 12:45 am 1:00 am 1:15 am 1:30 am 1:45 am 2:00 am 2:1…" at bounding box center [520, 249] width 48 height 21
select select "09:45:00"
click at [496, 239] on select "12:00 am 12:15 am 12:30 am 12:45 am 1:00 am 1:15 am 1:30 am 1:45 am 2:00 am 2:1…" at bounding box center [520, 249] width 48 height 21
click at [513, 342] on select "12:00 am 12:15 am 12:30 am 12:45 am 1:00 am 1:15 am 1:30 am 1:45 am 2:00 am 2:1…" at bounding box center [520, 338] width 48 height 21
select select "10:00:00"
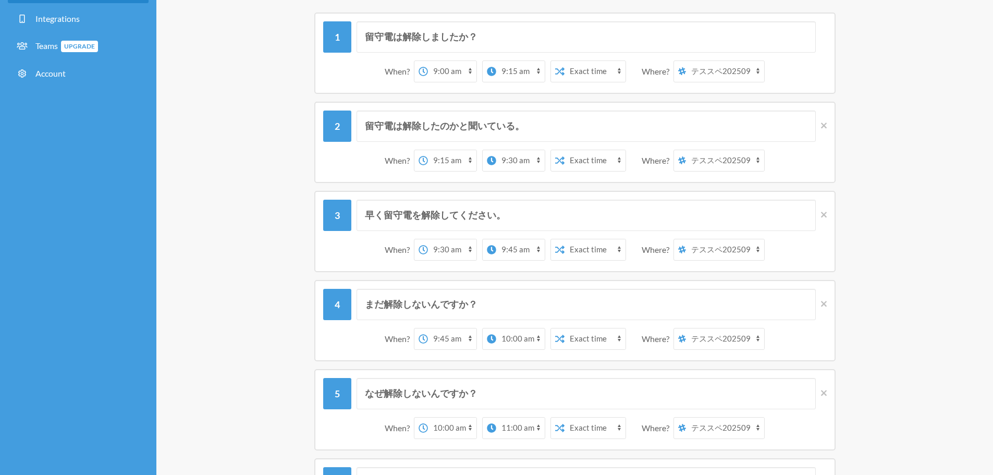
click at [496, 328] on select "12:00 am 12:15 am 12:30 am 12:45 am 1:00 am 1:15 am 1:30 am 1:45 am 2:00 am 2:1…" at bounding box center [520, 338] width 48 height 21
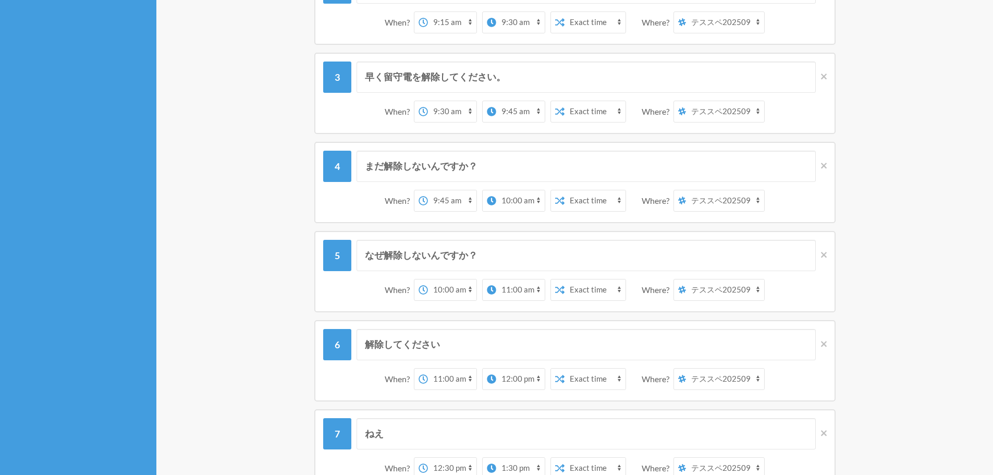
scroll to position [261, 0]
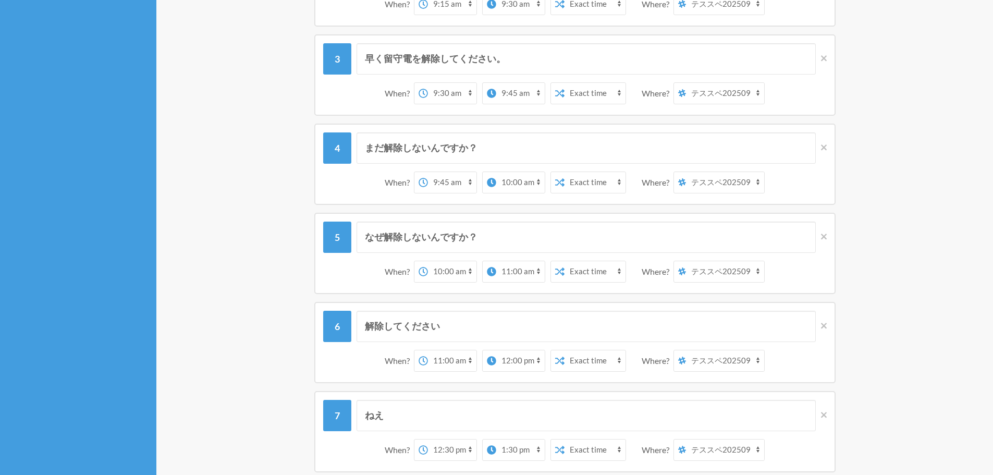
click at [526, 276] on select "12:00 am 12:15 am 12:30 am 12:45 am 1:00 am 1:15 am 1:30 am 1:45 am 2:00 am 2:1…" at bounding box center [520, 271] width 48 height 21
select select "10:15:00"
click at [496, 261] on select "12:00 am 12:15 am 12:30 am 12:45 am 1:00 am 1:15 am 1:30 am 1:45 am 2:00 am 2:1…" at bounding box center [520, 271] width 48 height 21
click at [880, 378] on div "解除してください When? 12:00 am 12:15 am 12:30 am 12:45 am 1:00 am 1:15 am 1:30 am 1:45…" at bounding box center [574, 342] width 625 height 81
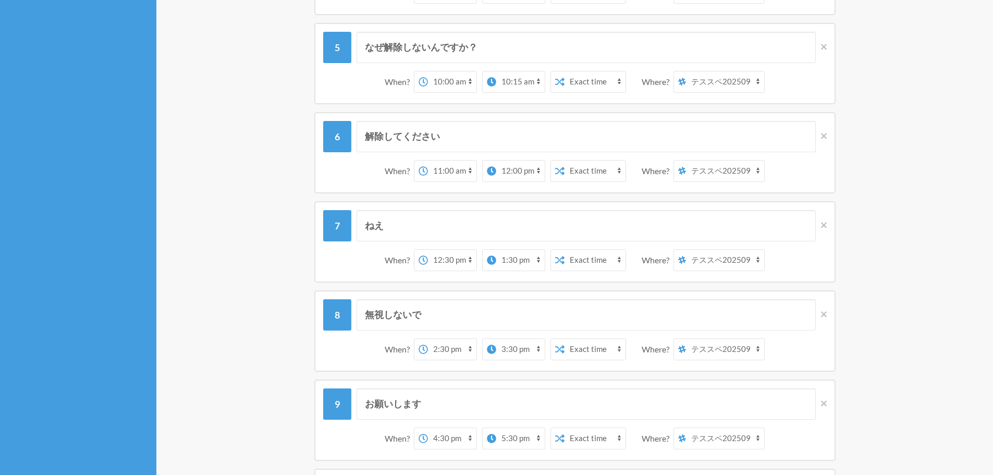
scroll to position [469, 0]
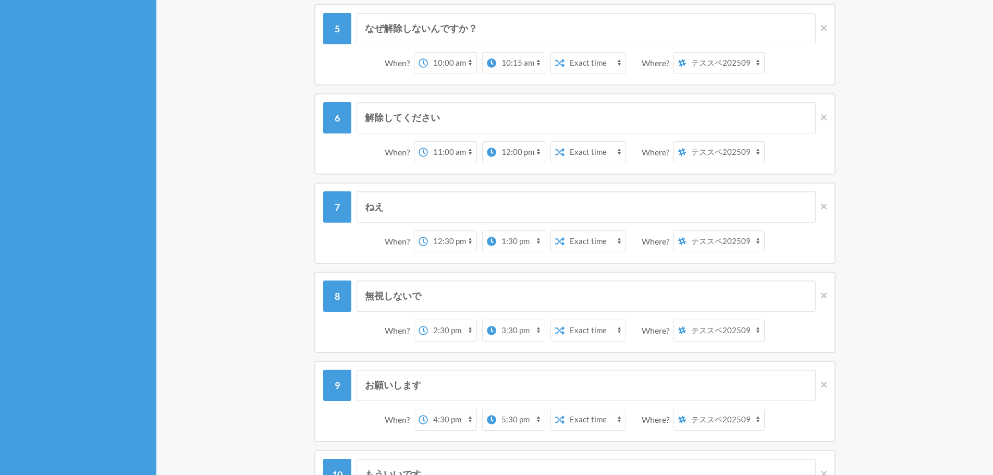
click at [514, 151] on select "12:00 am 12:15 am 12:30 am 12:45 am 1:00 am 1:15 am 1:30 am 1:45 am 2:00 am 2:1…" at bounding box center [520, 152] width 48 height 21
select select "11:15:00"
click at [496, 142] on select "12:00 am 12:15 am 12:30 am 12:45 am 1:00 am 1:15 am 1:30 am 1:45 am 2:00 am 2:1…" at bounding box center [520, 152] width 48 height 21
click at [516, 240] on select "12:00 am 12:15 am 12:30 am 12:45 am 1:00 am 1:15 am 1:30 am 1:45 am 2:00 am 2:1…" at bounding box center [520, 241] width 48 height 21
select select "12:45:00"
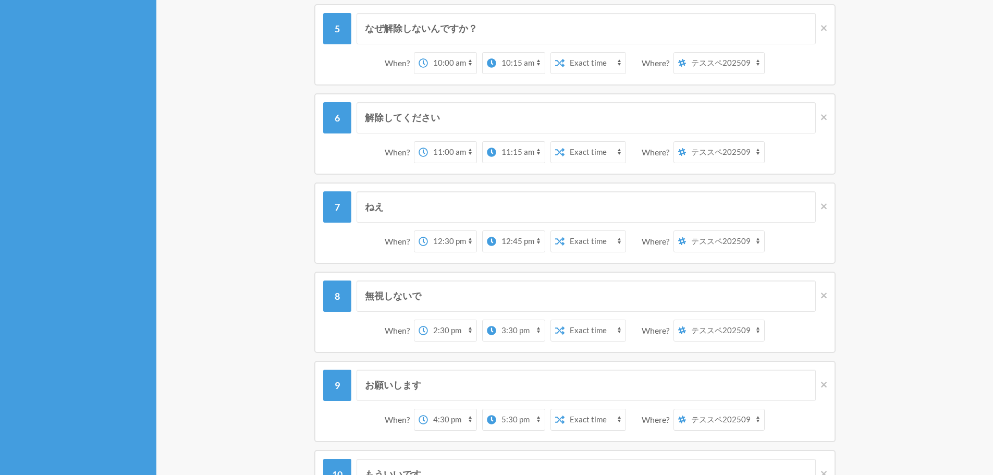
click at [496, 231] on select "12:00 am 12:15 am 12:30 am 12:45 am 1:00 am 1:15 am 1:30 am 1:45 am 2:00 am 2:1…" at bounding box center [520, 241] width 48 height 21
click at [525, 333] on select "12:00 am 12:15 am 12:30 am 12:45 am 1:00 am 1:15 am 1:30 am 1:45 am 2:00 am 2:1…" at bounding box center [520, 330] width 48 height 21
select select "14:45:00"
click at [496, 320] on select "12:00 am 12:15 am 12:30 am 12:45 am 1:00 am 1:15 am 1:30 am 1:45 am 2:00 am 2:1…" at bounding box center [520, 330] width 48 height 21
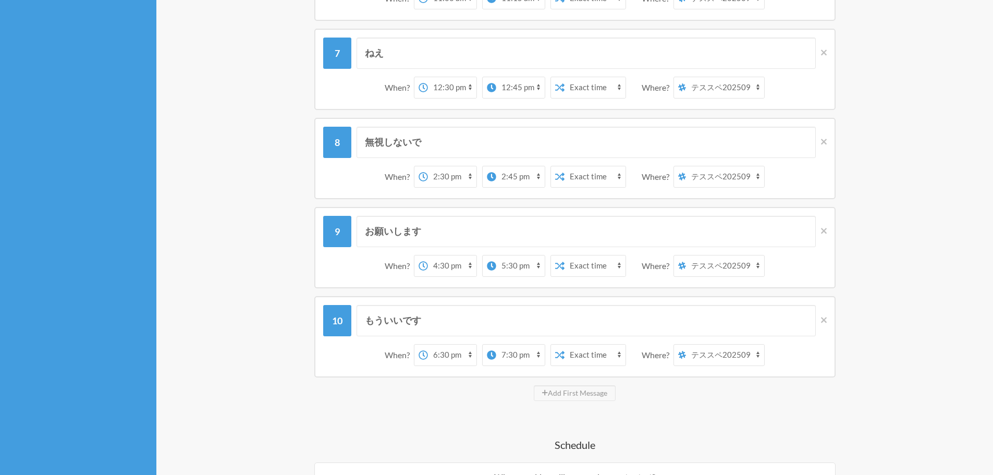
scroll to position [625, 0]
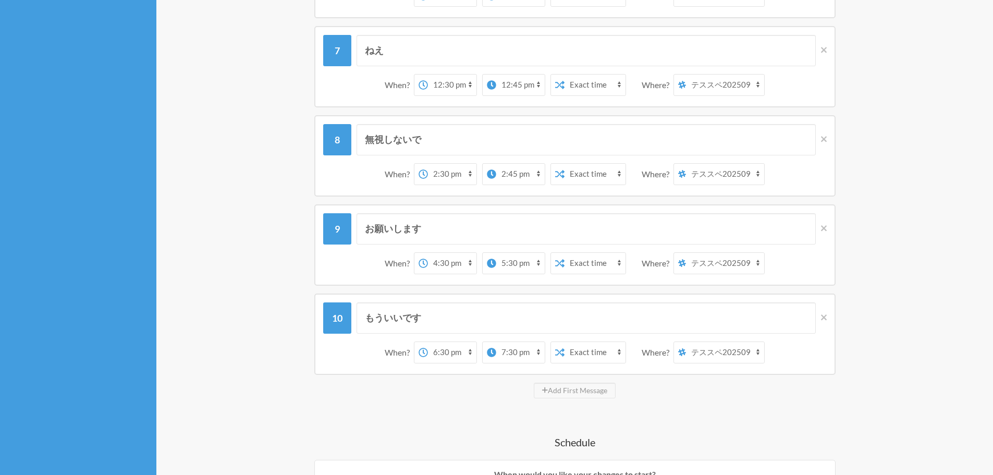
click at [516, 266] on select "12:00 am 12:15 am 12:30 am 12:45 am 1:00 am 1:15 am 1:30 am 1:45 am 2:00 am 2:1…" at bounding box center [520, 263] width 48 height 21
select select "16:45:00"
click at [496, 253] on select "12:00 am 12:15 am 12:30 am 12:45 am 1:00 am 1:15 am 1:30 am 1:45 am 2:00 am 2:1…" at bounding box center [520, 263] width 48 height 21
click at [523, 352] on select "12:00 am 12:15 am 12:30 am 12:45 am 1:00 am 1:15 am 1:30 am 1:45 am 2:00 am 2:1…" at bounding box center [520, 352] width 48 height 21
select select "18:45:00"
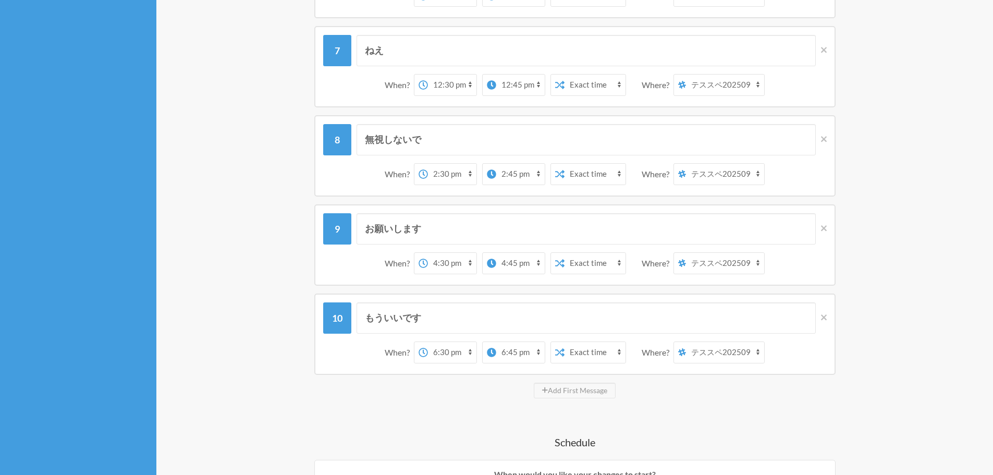
click at [496, 342] on select "12:00 am 12:15 am 12:30 am 12:45 am 1:00 am 1:15 am 1:30 am 1:45 am 2:00 am 2:1…" at bounding box center [520, 352] width 48 height 21
click at [857, 361] on div "もういいです When? 12:00 am 12:15 am 12:30 am 12:45 am 1:00 am 1:15 am 1:30 am 1:45 a…" at bounding box center [574, 333] width 625 height 81
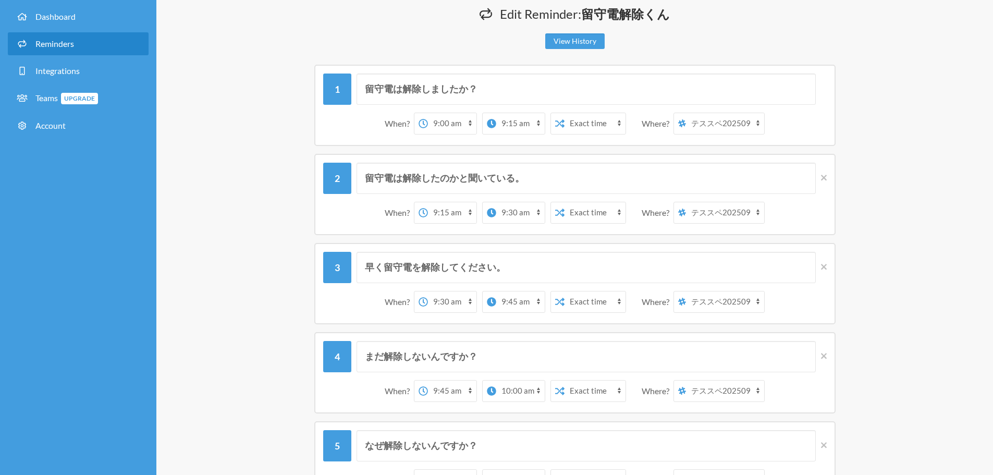
scroll to position [0, 0]
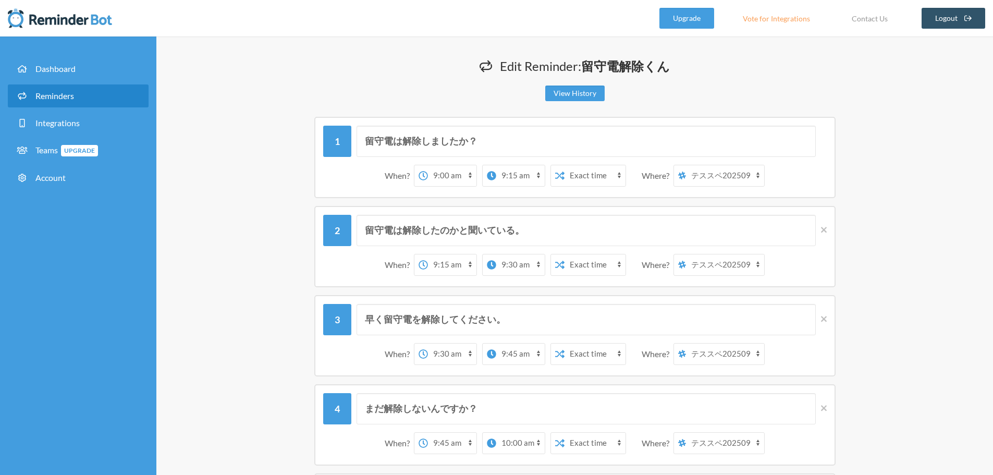
click at [605, 177] on select "Exact time Random time" at bounding box center [594, 175] width 61 height 21
click at [874, 234] on div "留守電は解除したのかと聞いている。 When? 12:00 am 12:15 am 12:30 am 12:45 am 1:00 am 1:15 am 1:3…" at bounding box center [574, 246] width 625 height 81
click at [517, 172] on select "12:00 am 12:15 am 12:30 am 12:45 am 1:00 am 1:15 am 1:30 am 1:45 am 2:00 am 2:1…" at bounding box center [520, 175] width 48 height 21
click at [496, 165] on select "12:00 am 12:15 am 12:30 am 12:45 am 1:00 am 1:15 am 1:30 am 1:45 am 2:00 am 2:1…" at bounding box center [520, 175] width 48 height 21
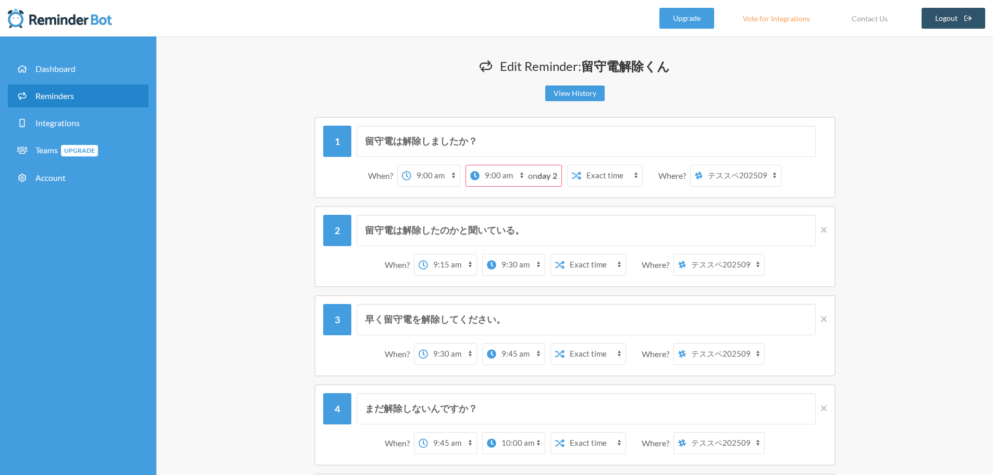
click at [520, 176] on select "12:00 am 12:15 am 12:30 am 12:45 am 1:00 am 1:15 am 1:30 am 1:45 am 2:00 am 2:1…" at bounding box center [503, 175] width 48 height 21
select select "09:15:00"
click at [495, 165] on select "12:00 am 12:15 am 12:30 am 12:45 am 1:00 am 1:15 am 1:30 am 1:45 am 2:00 am 2:1…" at bounding box center [503, 175] width 48 height 21
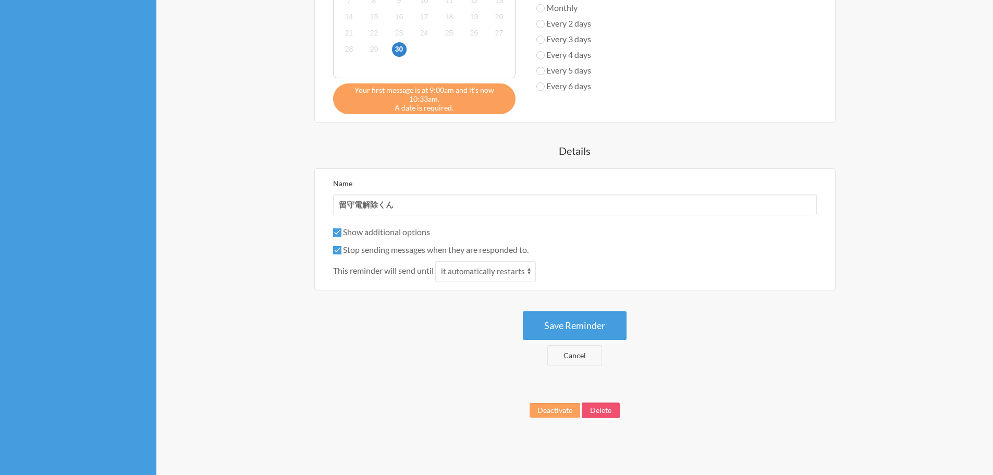
scroll to position [1252, 0]
click at [604, 324] on button "Save Reminder" at bounding box center [575, 325] width 104 height 29
